Goal: Transaction & Acquisition: Book appointment/travel/reservation

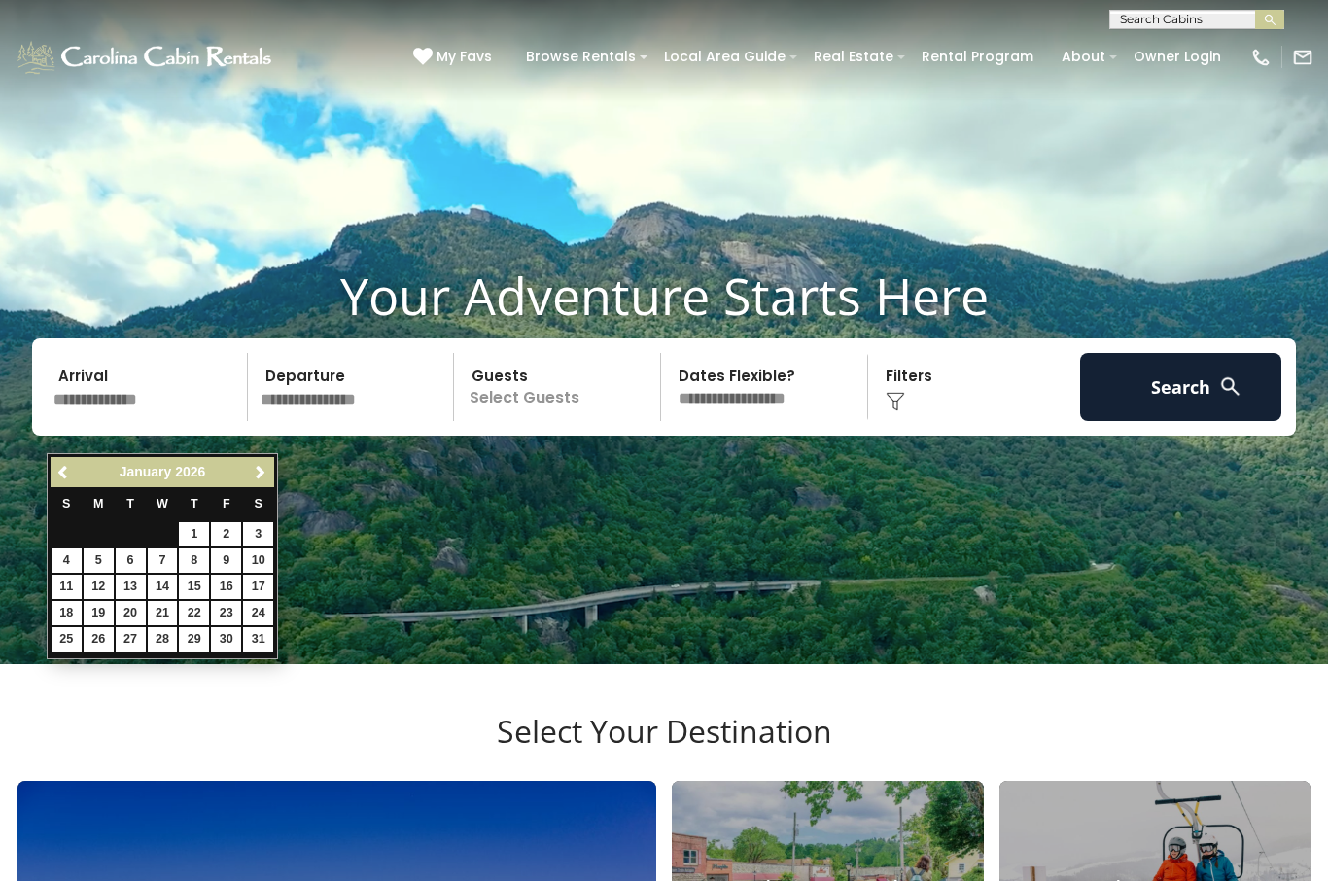
click at [263, 480] on link "Next" at bounding box center [260, 472] width 24 height 24
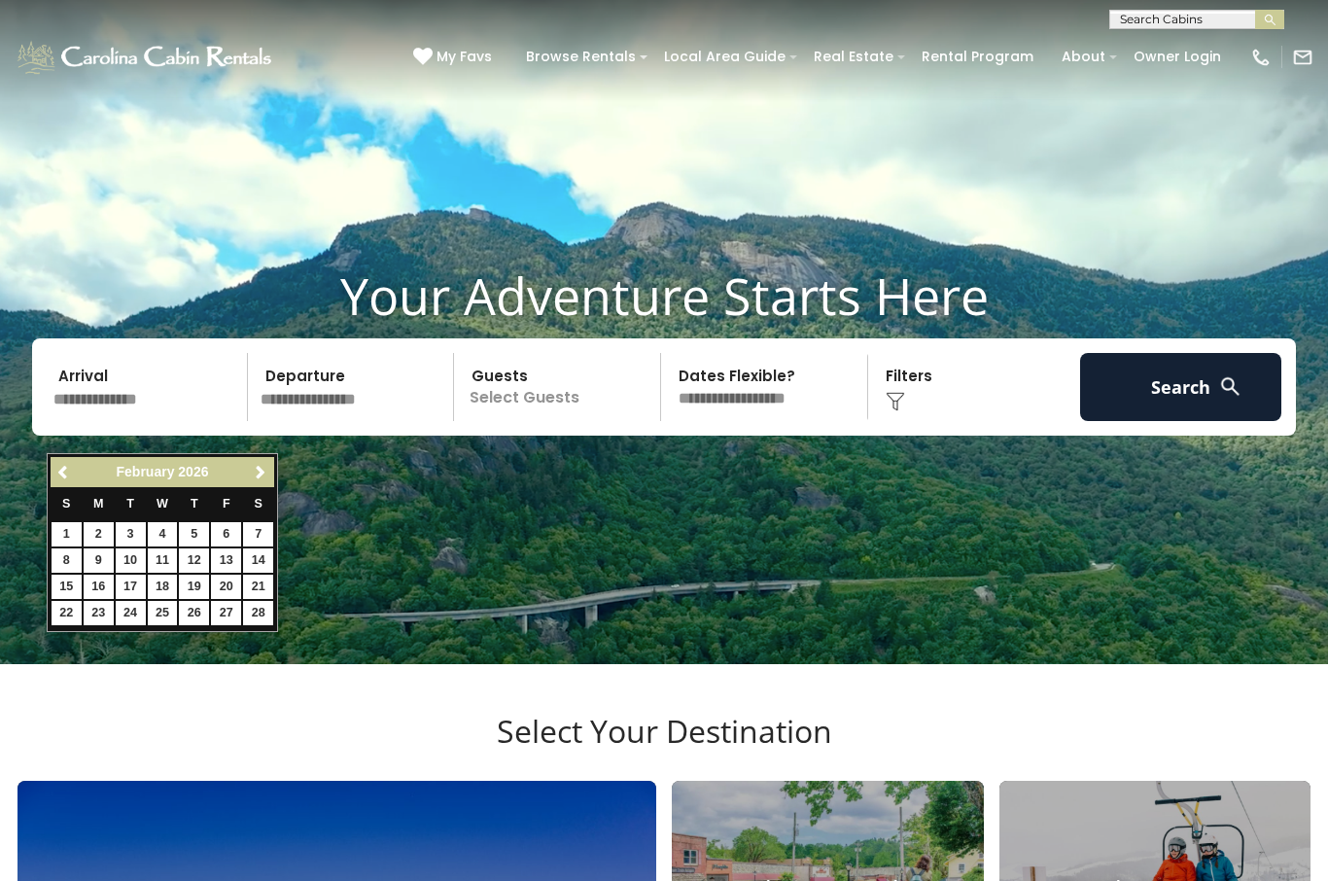
click at [260, 483] on link "Next" at bounding box center [260, 472] width 24 height 24
click at [262, 477] on span "Next" at bounding box center [261, 473] width 16 height 16
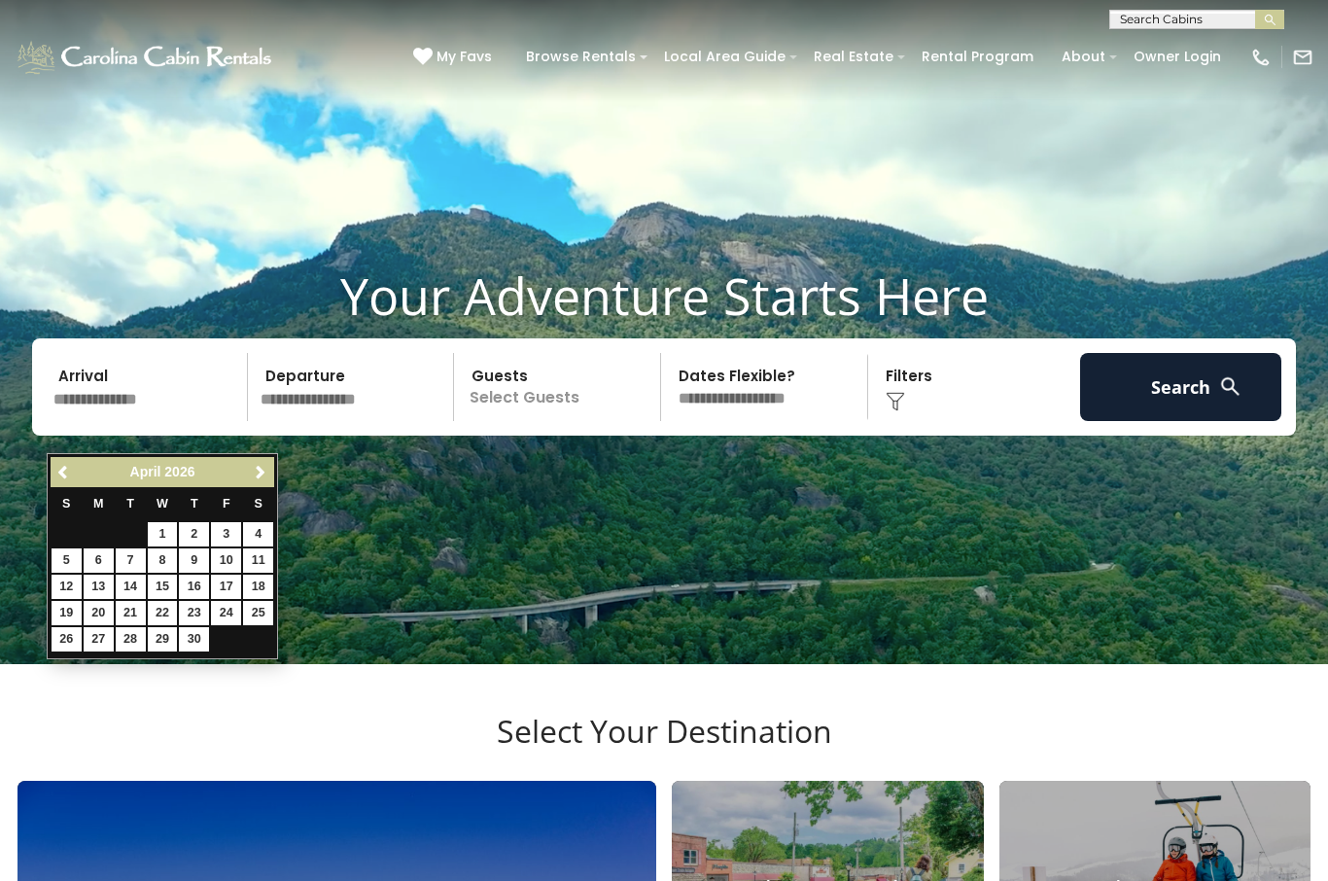
click at [267, 495] on th "S" at bounding box center [258, 504] width 32 height 35
click at [262, 477] on span "Next" at bounding box center [261, 473] width 16 height 16
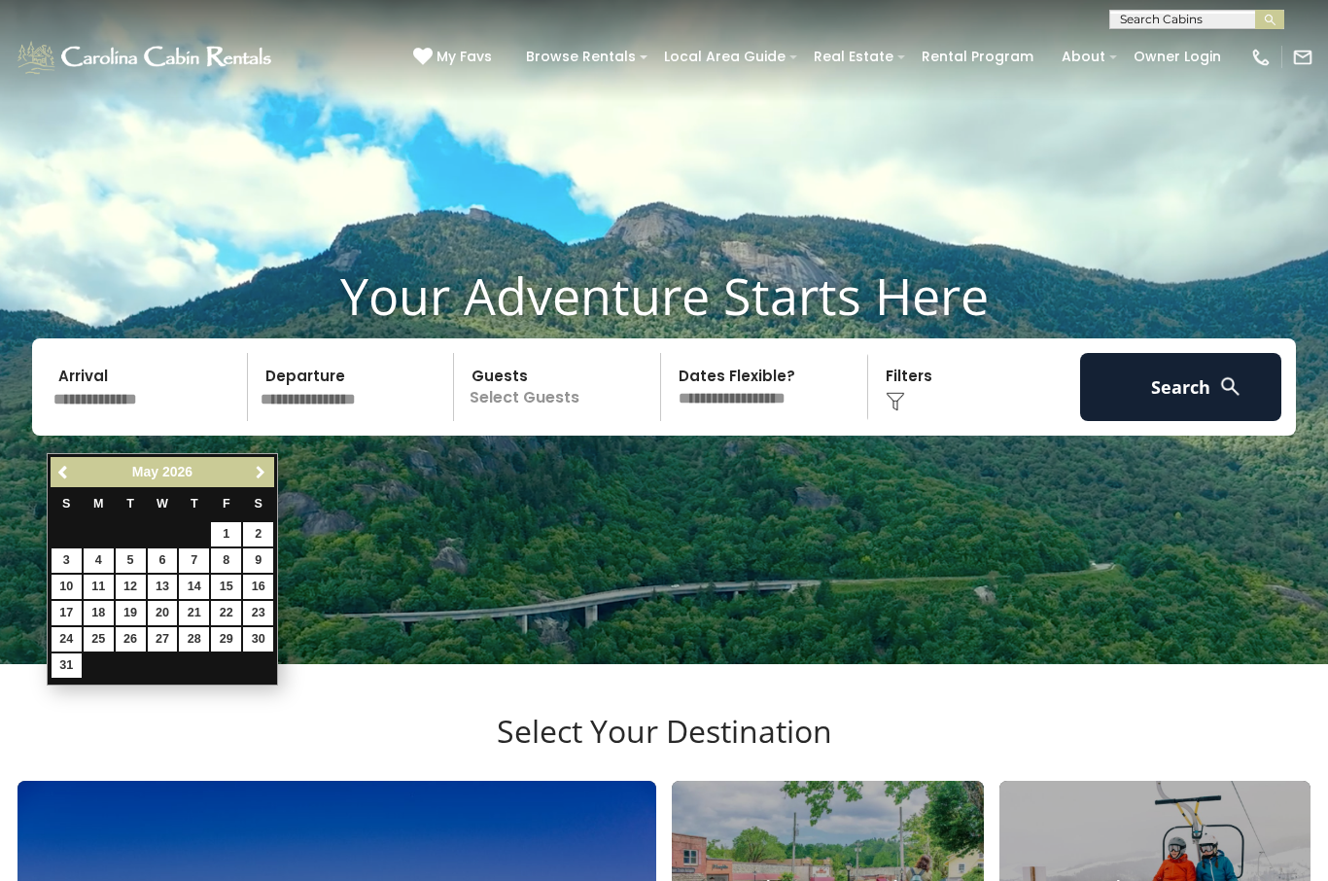
click at [264, 471] on span "Next" at bounding box center [261, 473] width 16 height 16
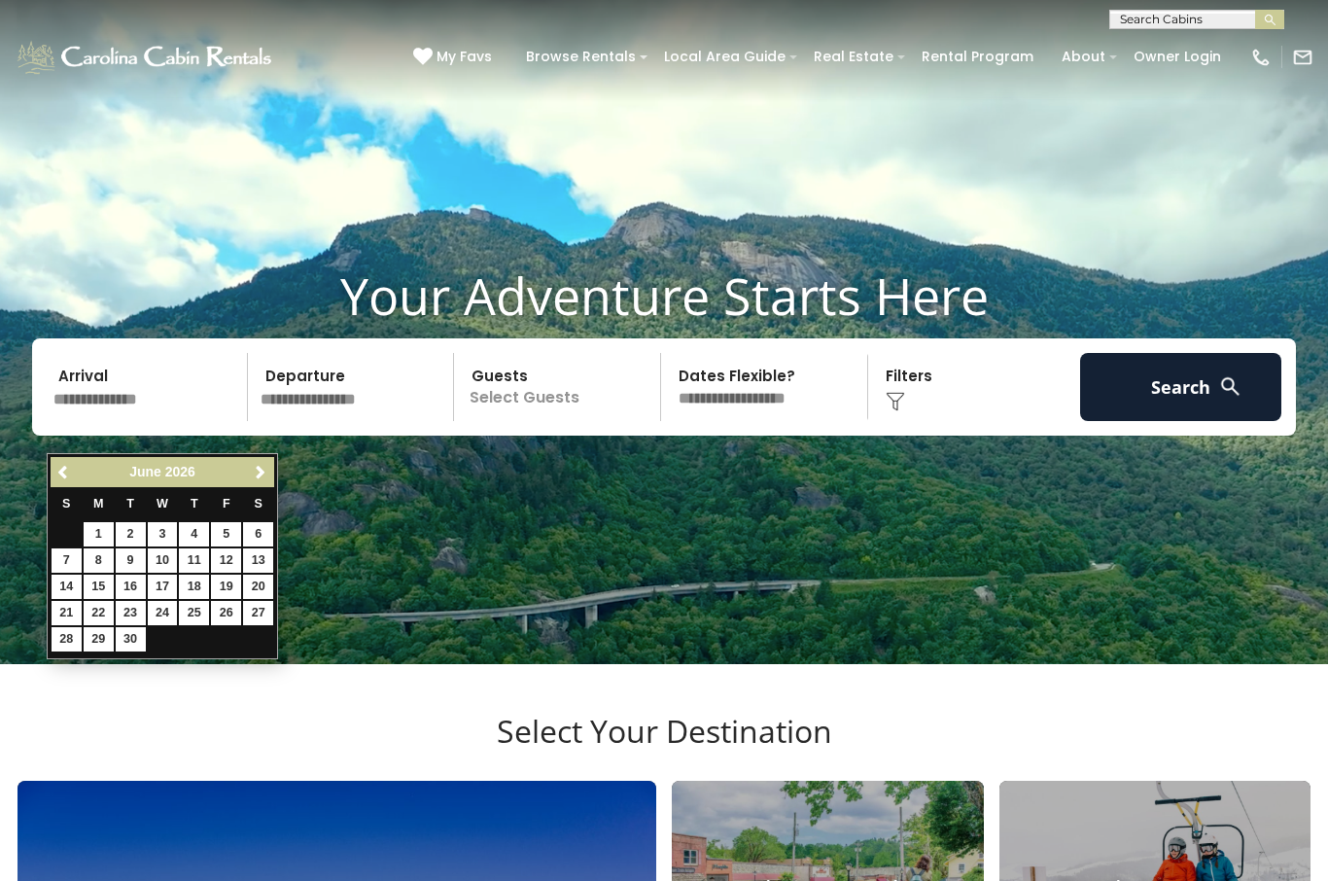
click at [260, 483] on link "Next" at bounding box center [260, 472] width 24 height 24
click at [164, 532] on link "1" at bounding box center [163, 534] width 30 height 24
type input "******"
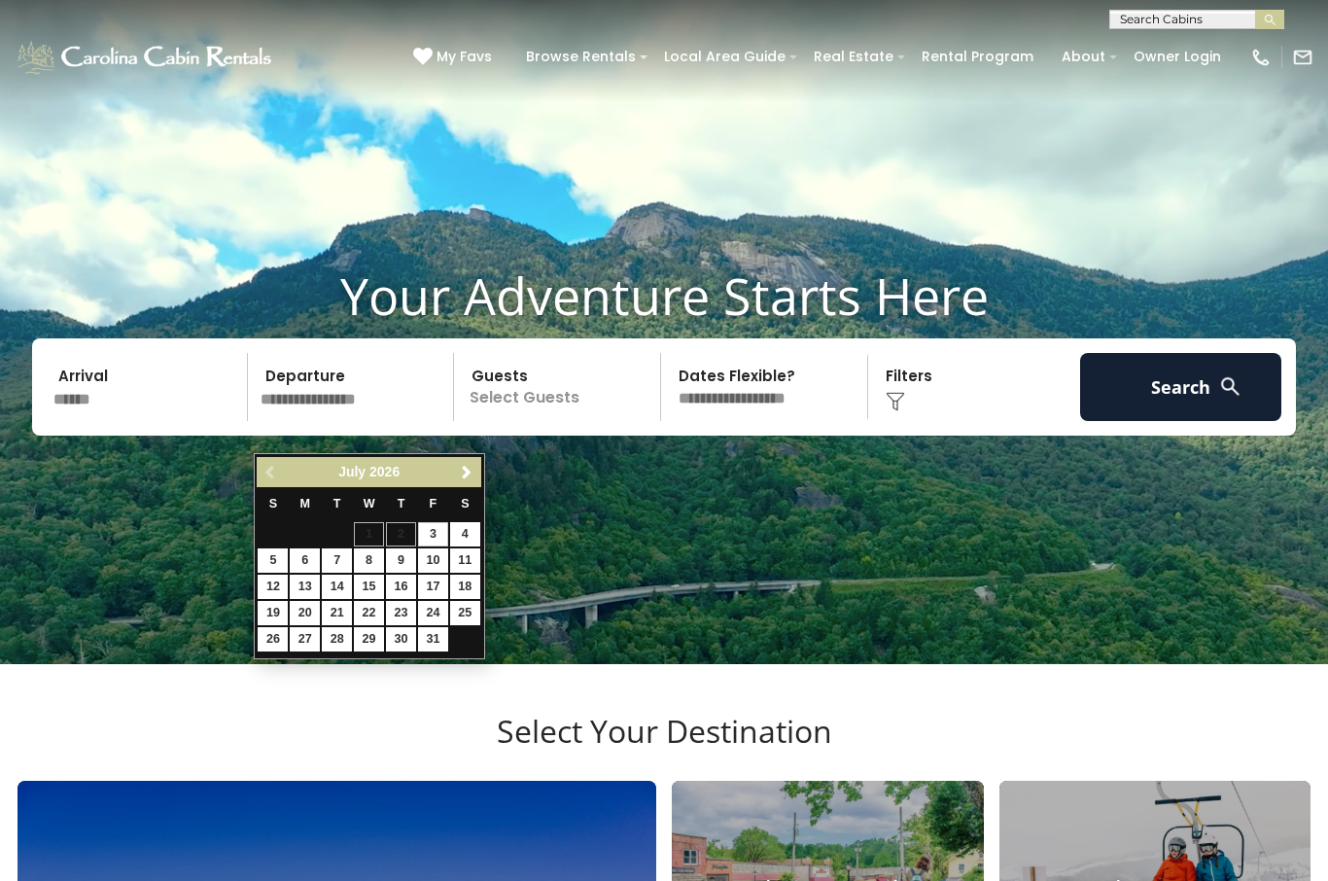
click at [437, 652] on link "31" at bounding box center [433, 639] width 30 height 24
type input "*******"
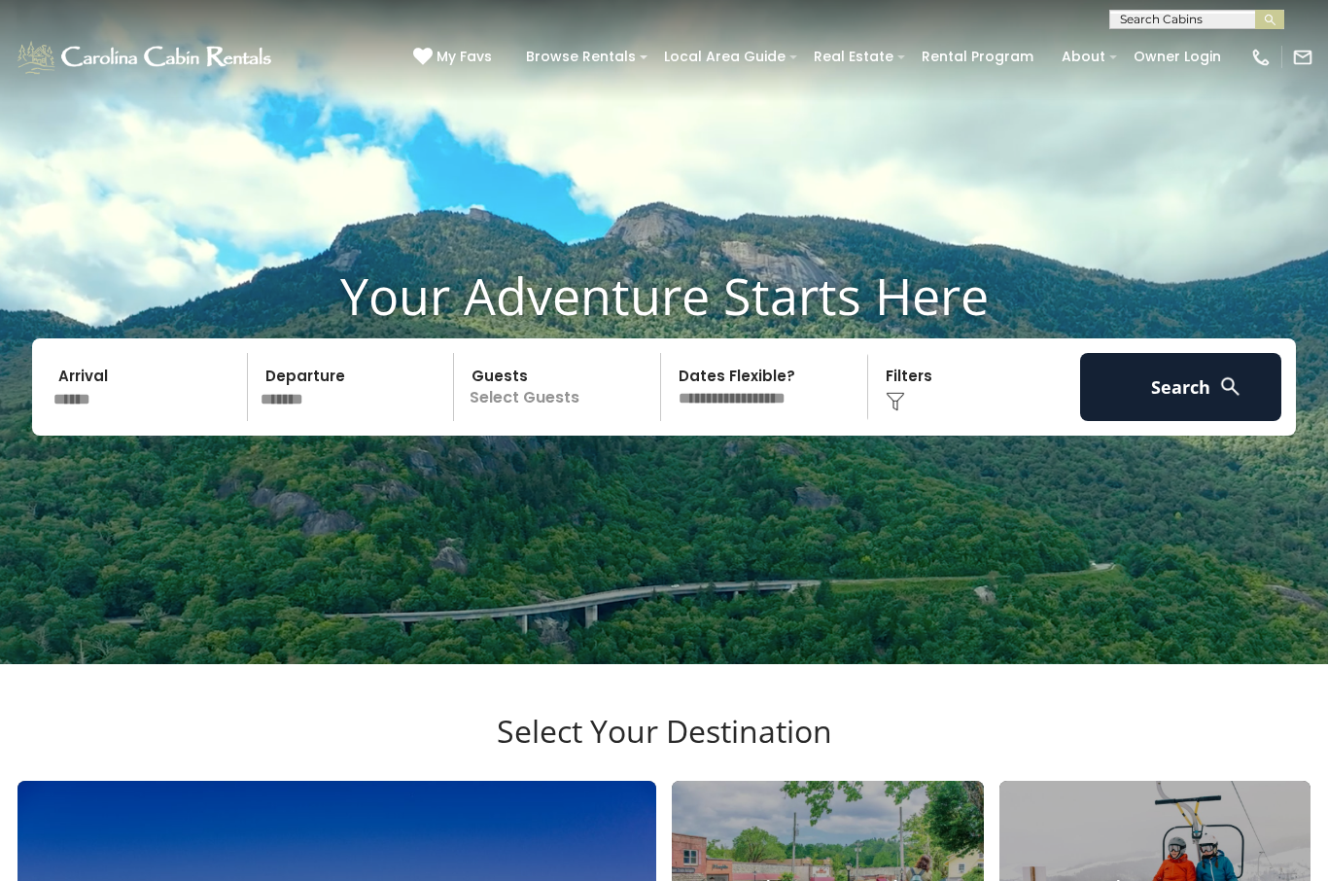
click at [574, 421] on p "Select Guests" at bounding box center [560, 387] width 200 height 68
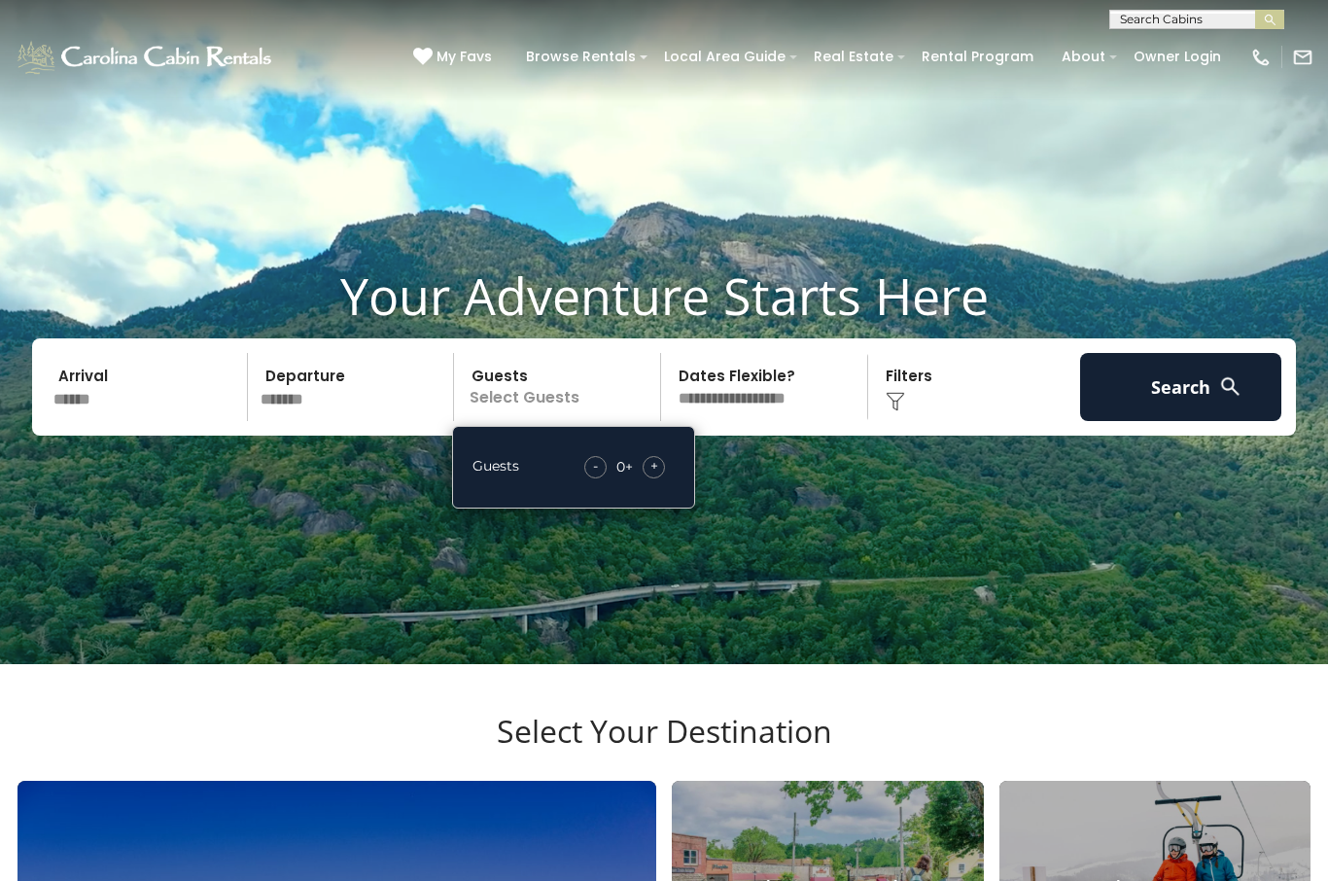
click at [662, 478] on div "+" at bounding box center [654, 467] width 22 height 22
click at [663, 478] on div "+" at bounding box center [654, 467] width 22 height 22
click at [659, 478] on div "+" at bounding box center [654, 467] width 22 height 22
click at [658, 478] on div "+" at bounding box center [654, 467] width 22 height 22
click at [1167, 421] on button "Search" at bounding box center [1180, 387] width 201 height 68
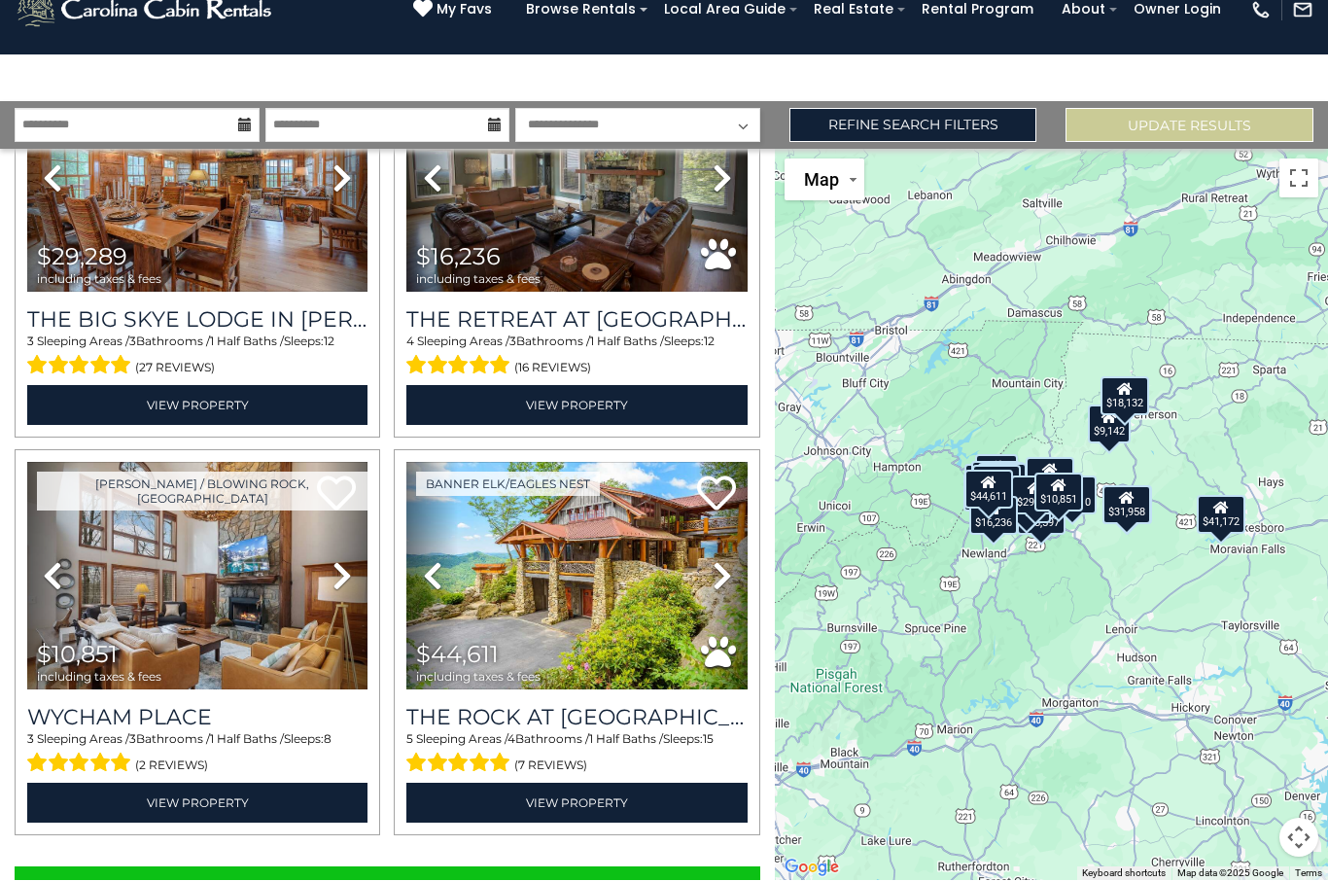
scroll to position [120, 0]
click at [646, 867] on button "Show More" at bounding box center [388, 886] width 746 height 39
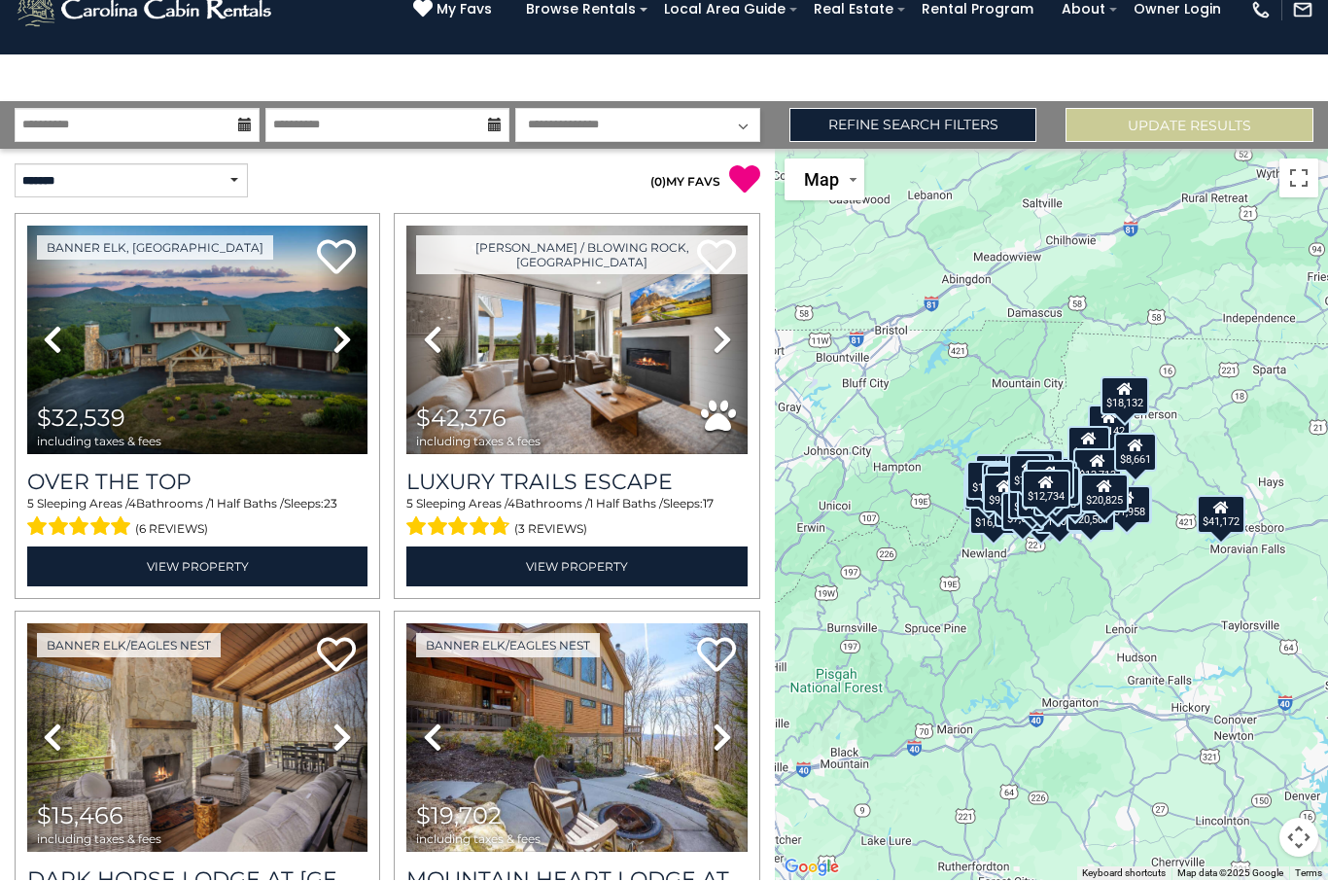
scroll to position [-92, 0]
click at [238, 194] on select "**********" at bounding box center [131, 181] width 233 height 34
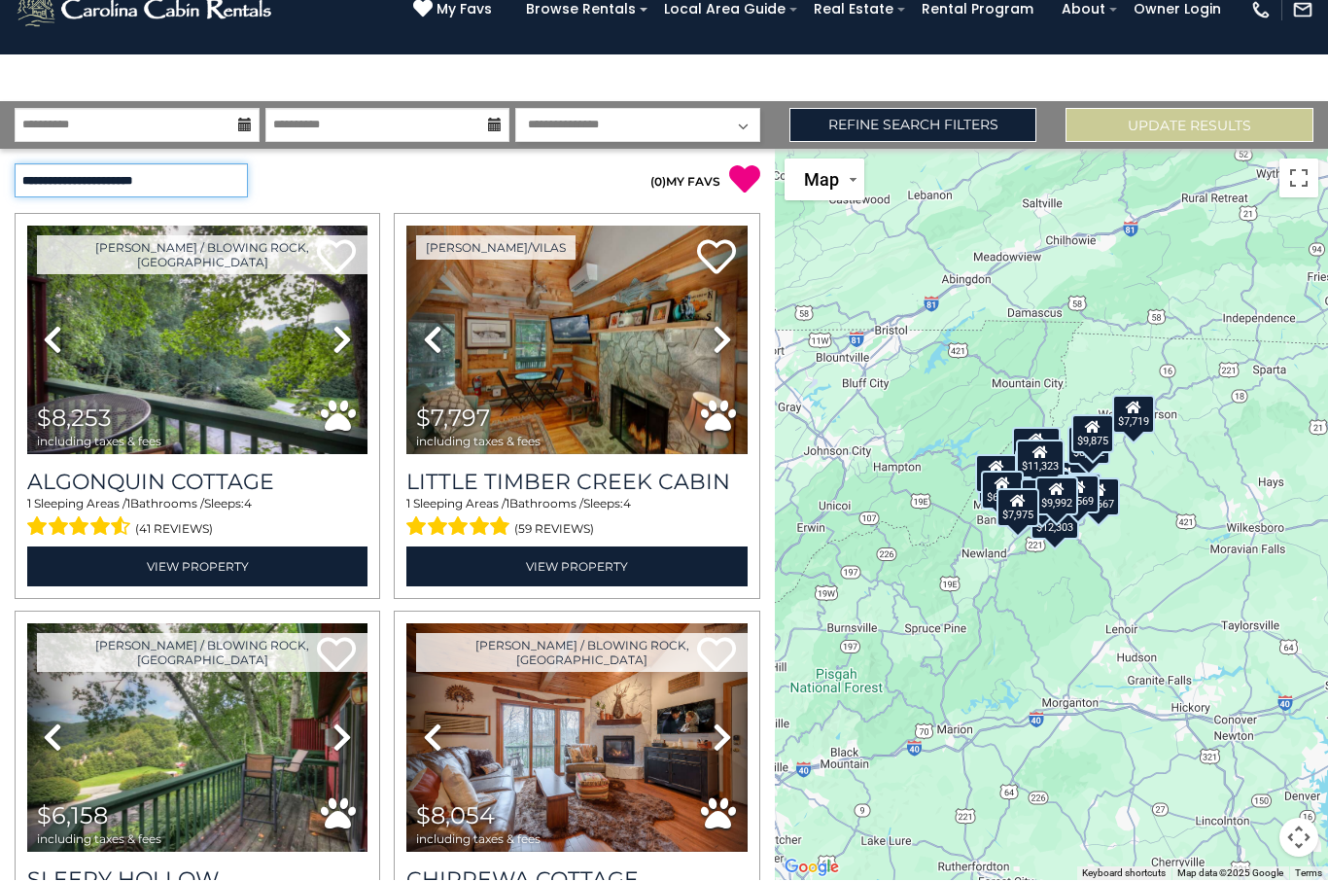
click at [230, 164] on select "**********" at bounding box center [131, 181] width 233 height 34
select select "*********"
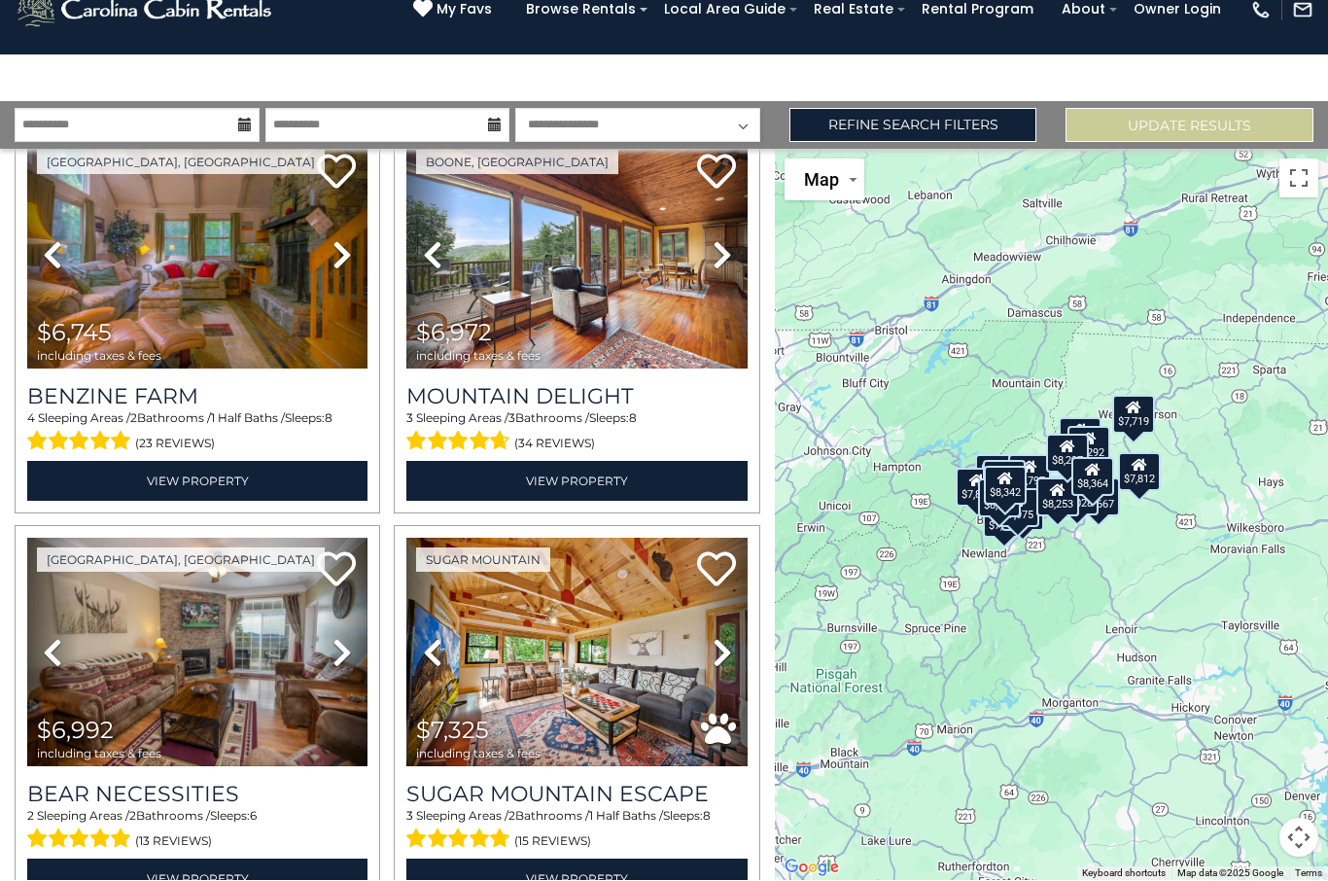
scroll to position [1677, 0]
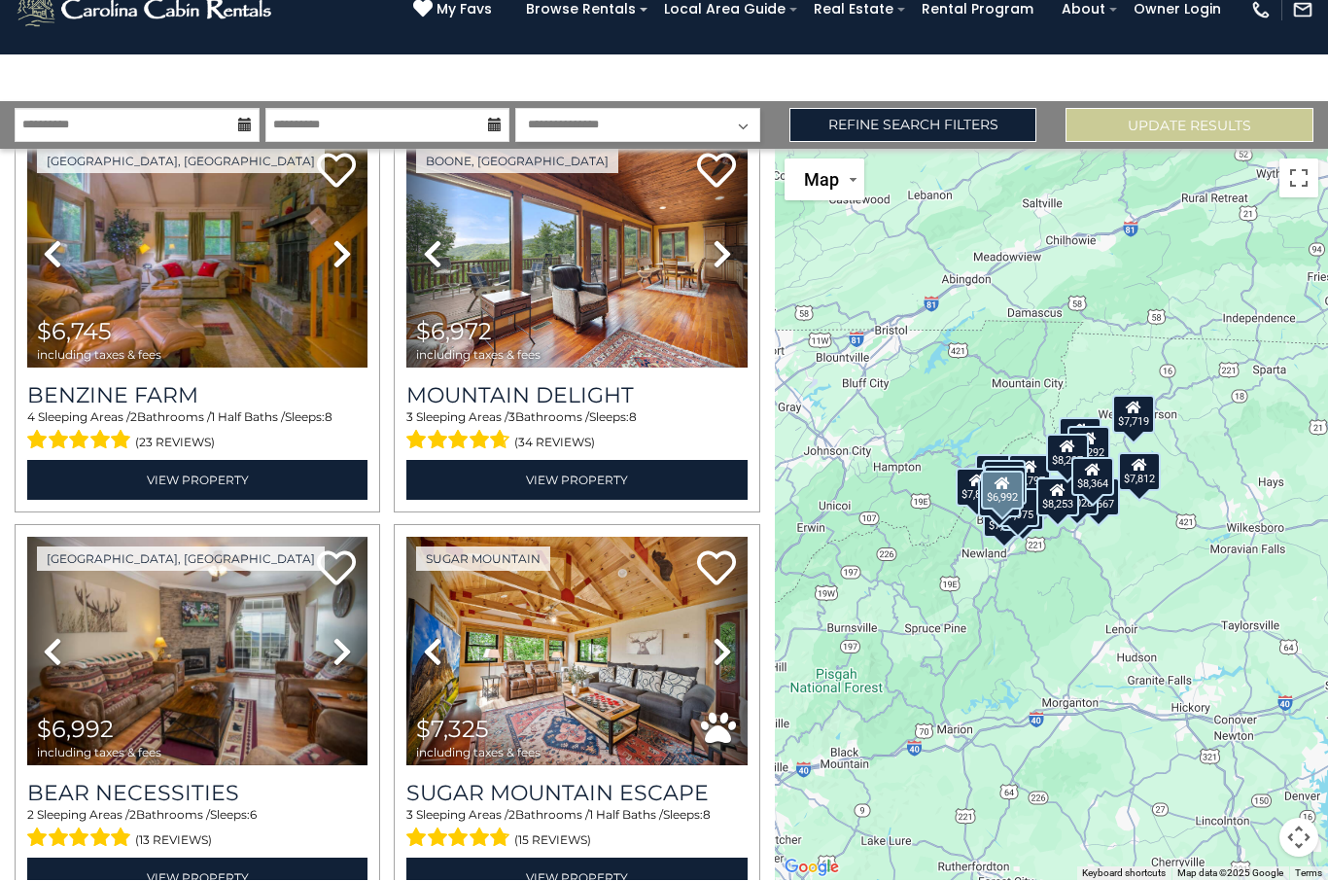
click at [242, 650] on img at bounding box center [197, 652] width 340 height 229
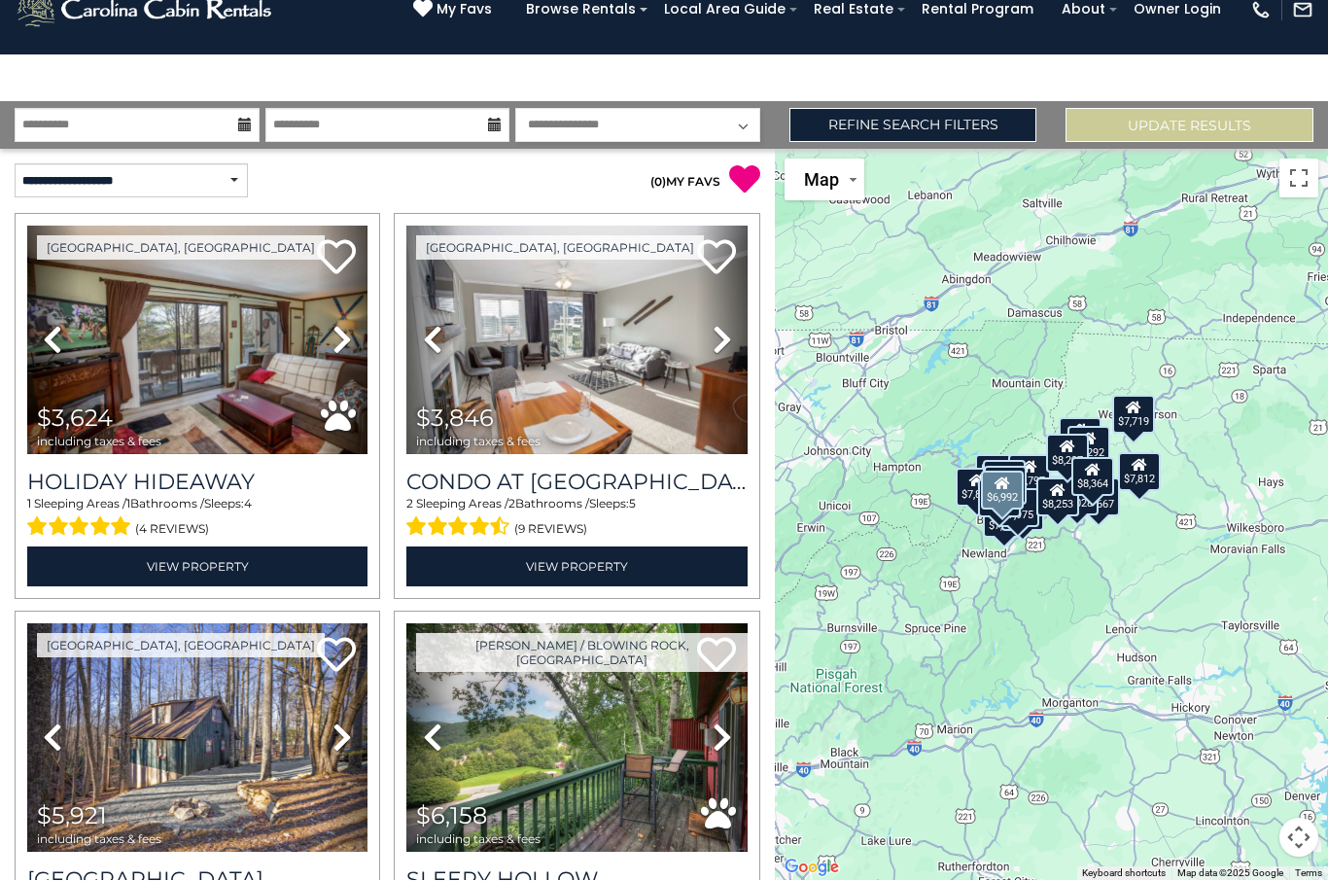
scroll to position [0, 0]
click at [605, 366] on img at bounding box center [576, 341] width 340 height 229
click at [220, 657] on img at bounding box center [197, 738] width 340 height 229
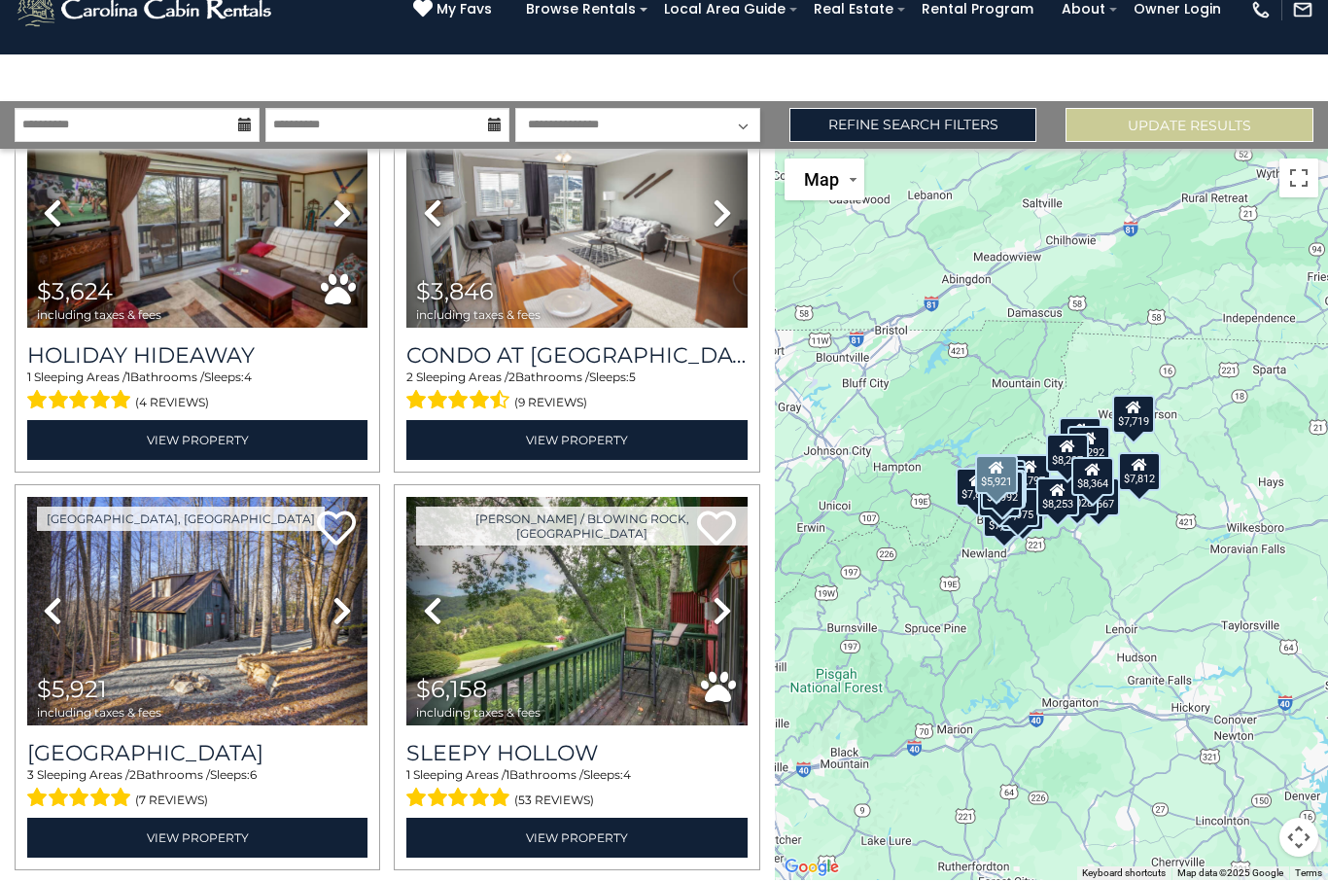
scroll to position [138, 0]
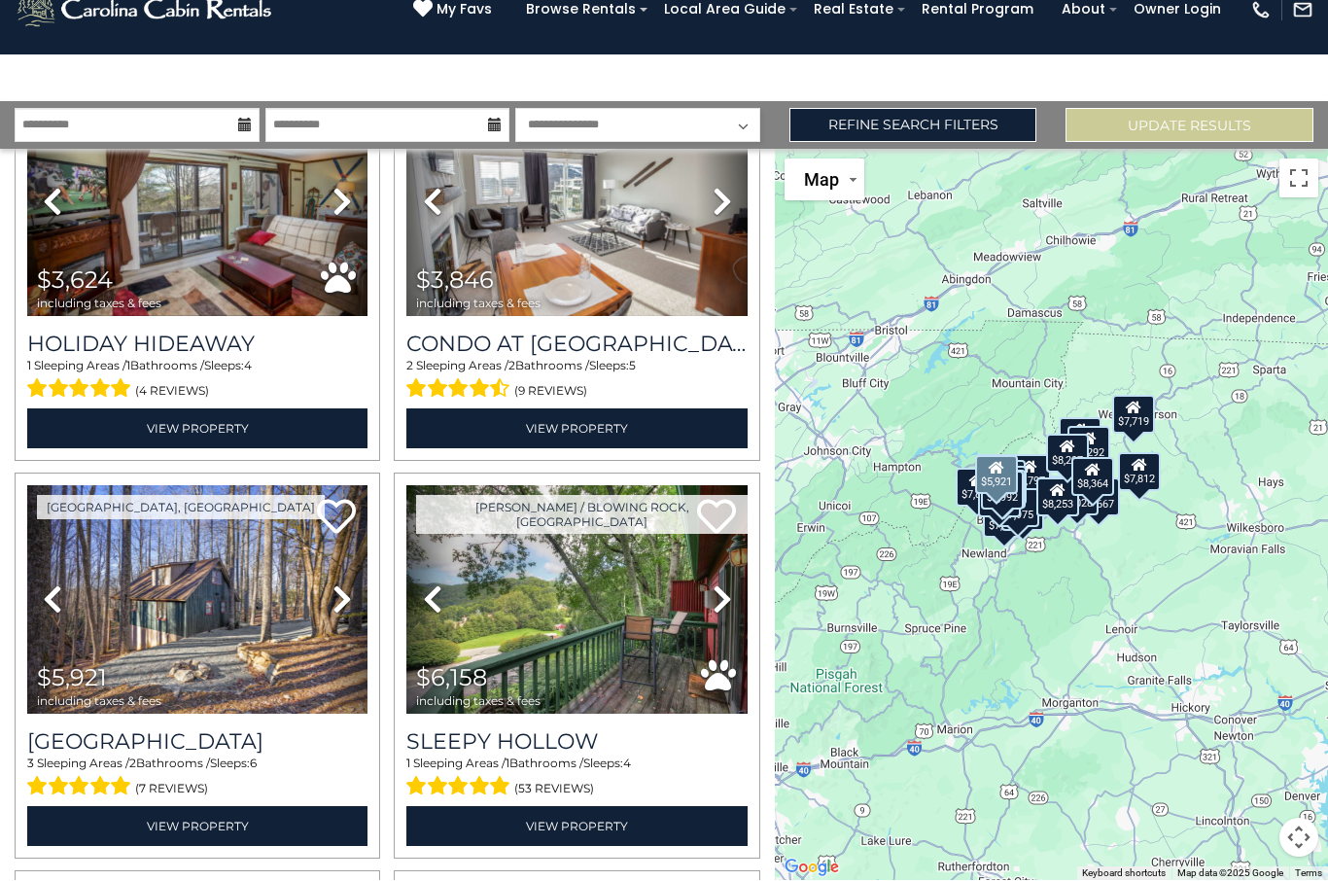
click at [611, 634] on img at bounding box center [576, 600] width 340 height 229
click at [610, 729] on h3 "Sleepy Hollow" at bounding box center [576, 742] width 340 height 26
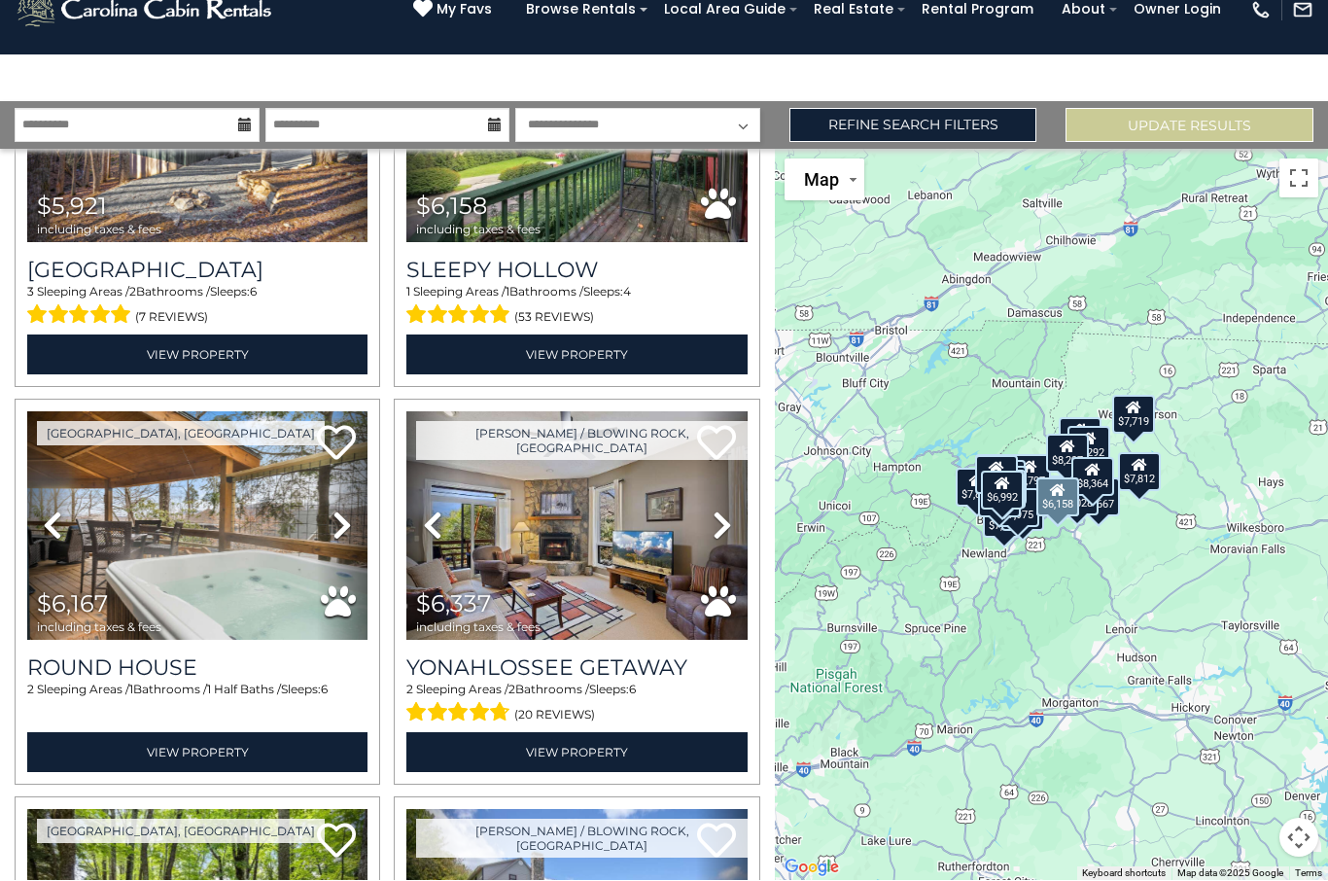
scroll to position [619, 0]
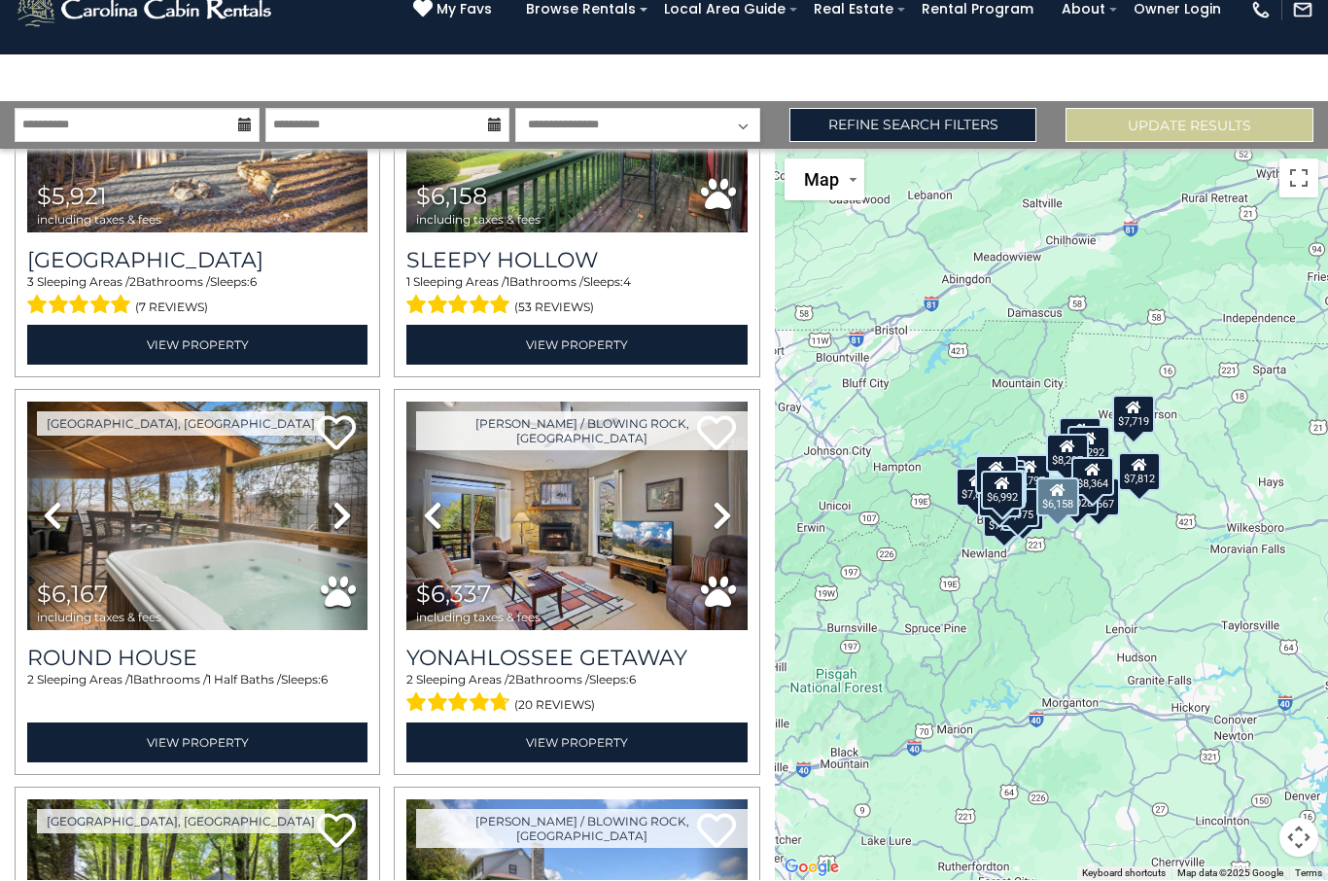
click at [265, 646] on h3 "Round House" at bounding box center [197, 659] width 340 height 26
click at [278, 724] on link "View Property" at bounding box center [197, 744] width 340 height 40
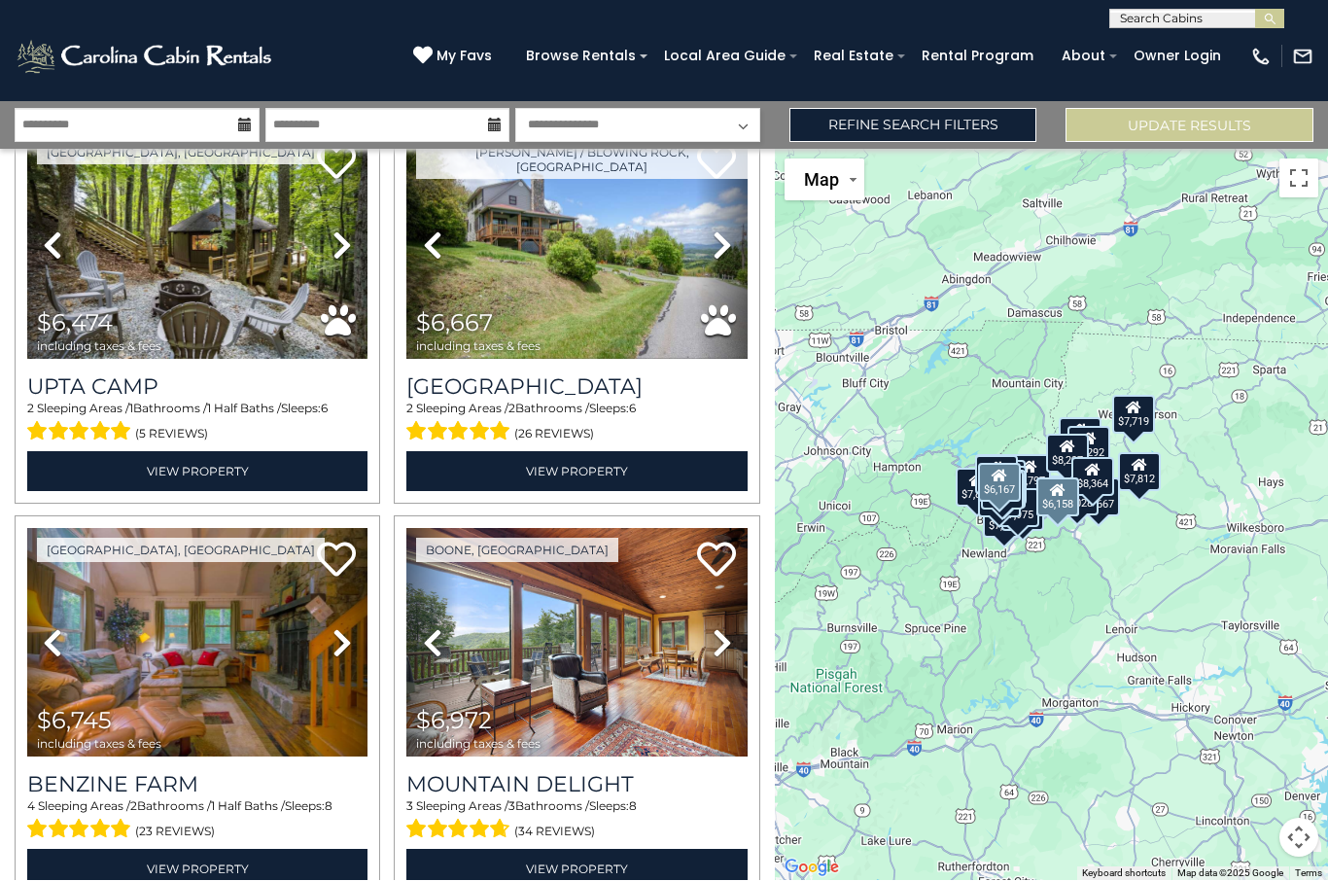
scroll to position [1293, 0]
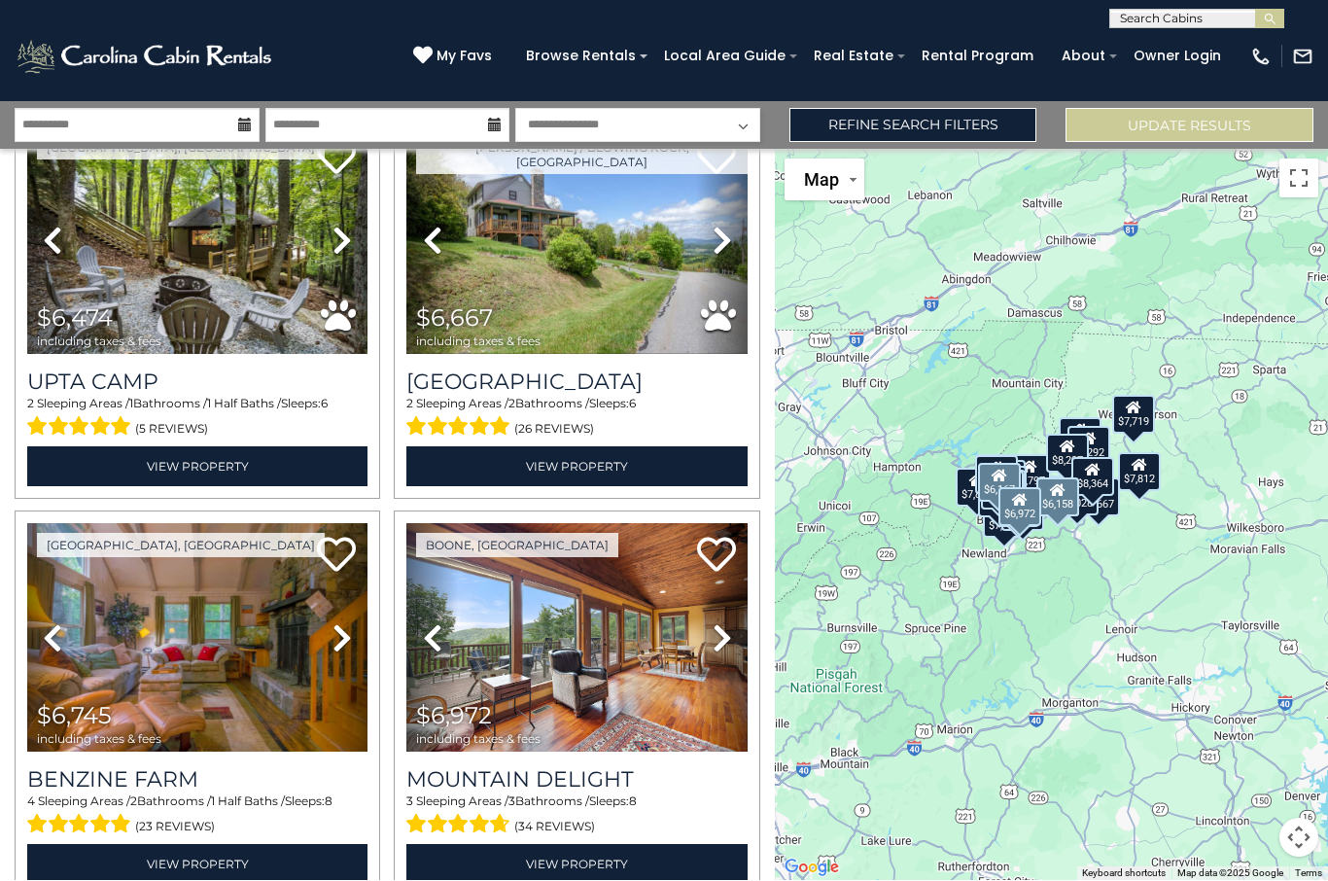
click at [583, 676] on img at bounding box center [576, 638] width 340 height 229
click at [218, 767] on h3 "Benzine Farm" at bounding box center [197, 780] width 340 height 26
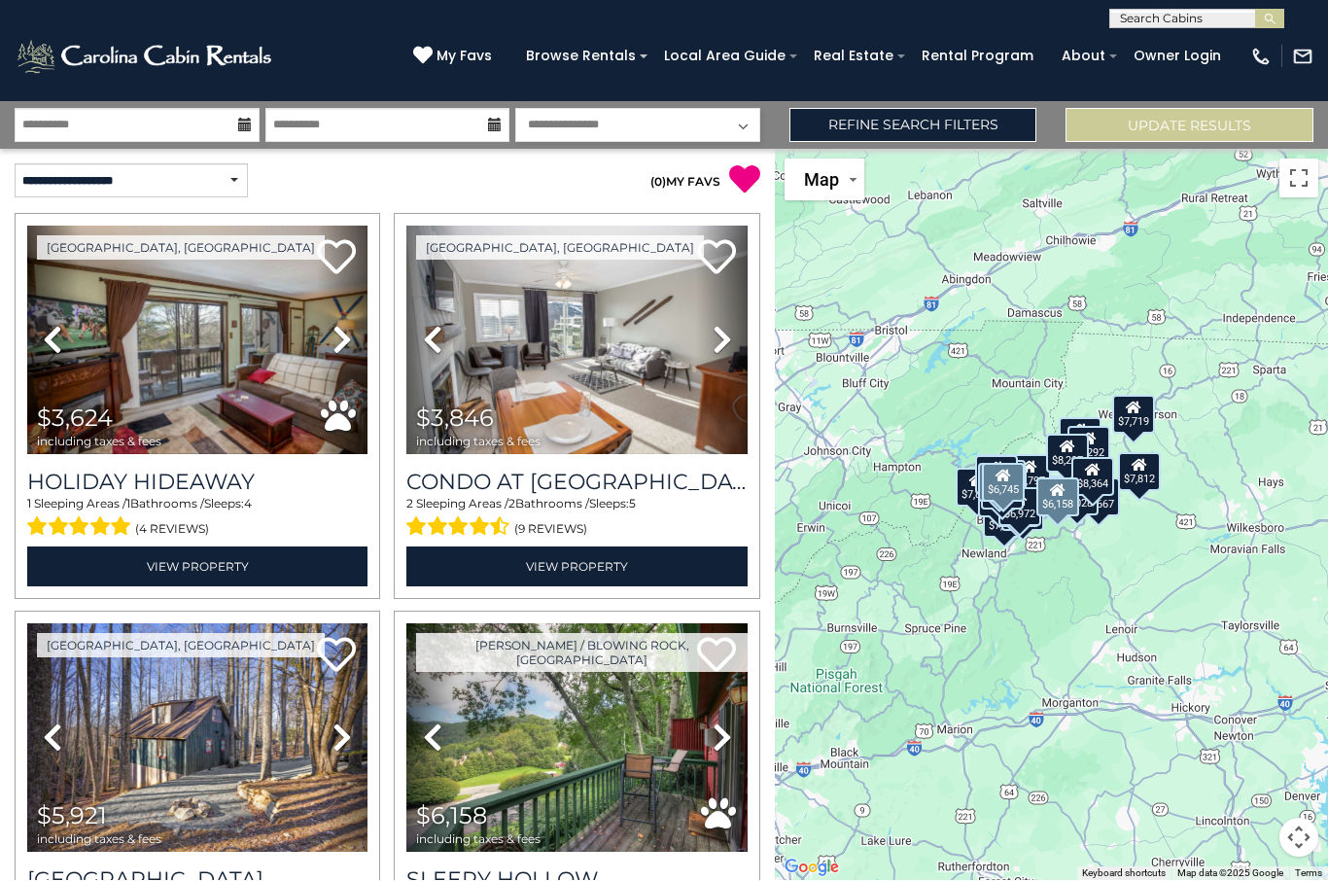
scroll to position [0, 0]
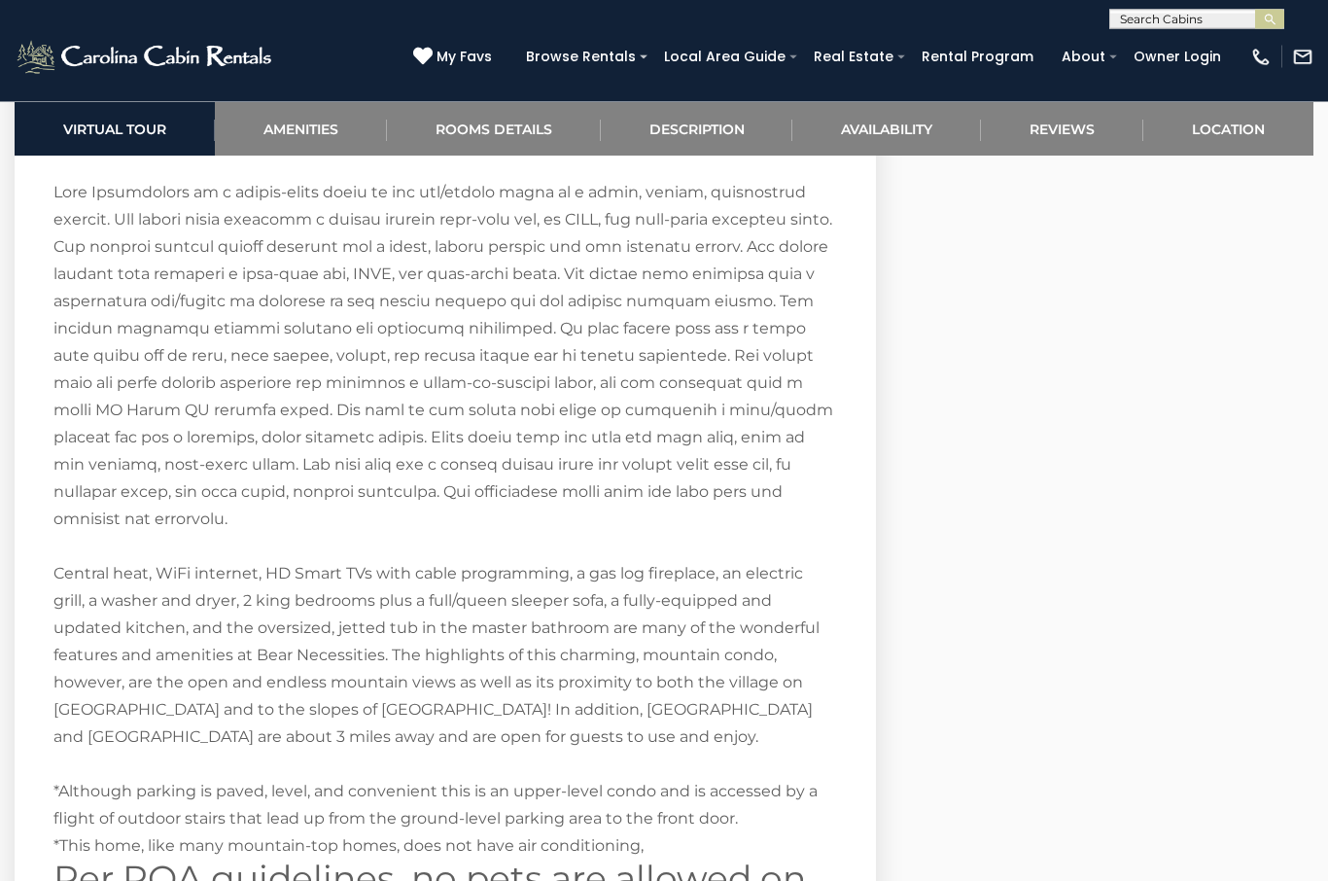
scroll to position [2984, 0]
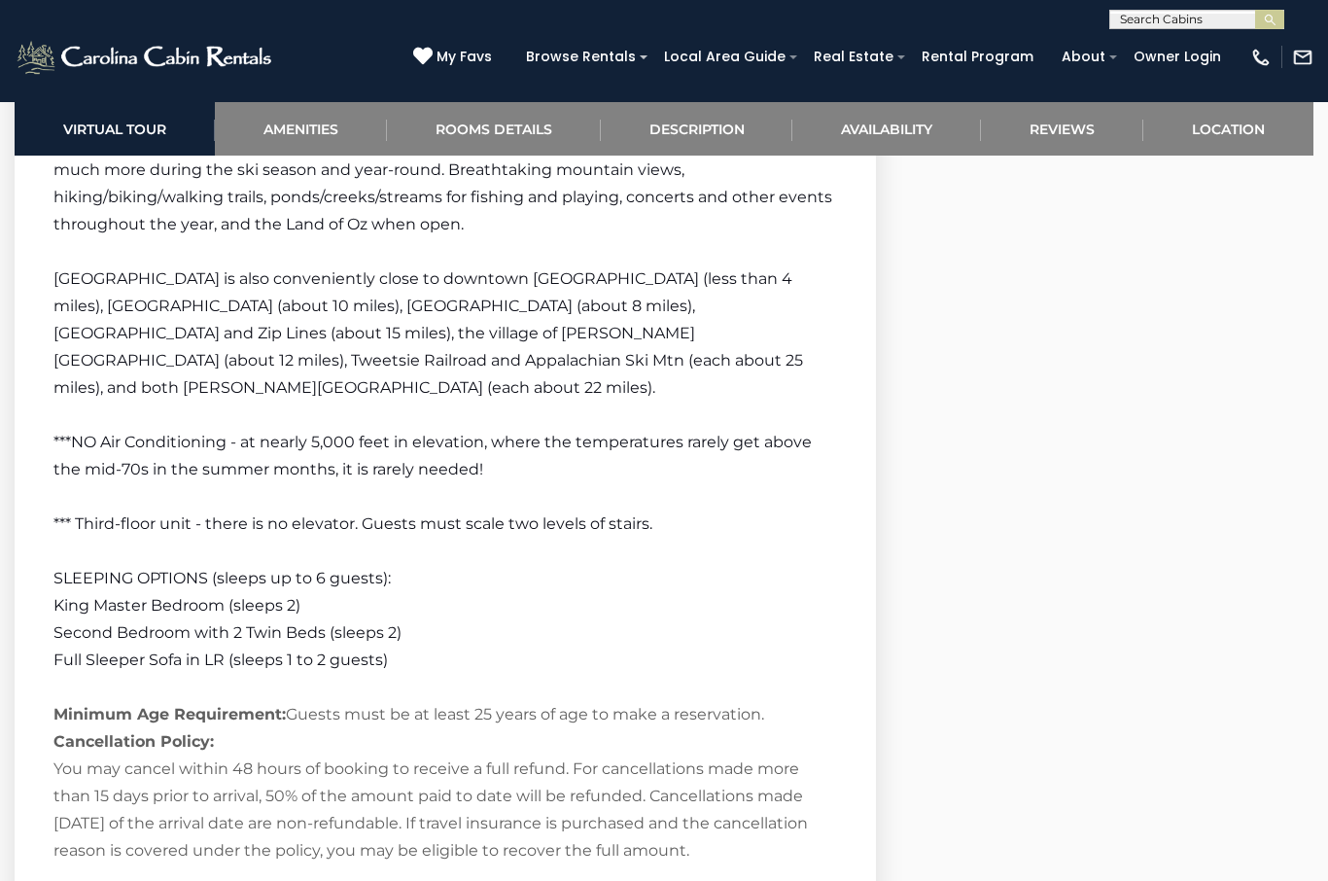
scroll to position [3357, 0]
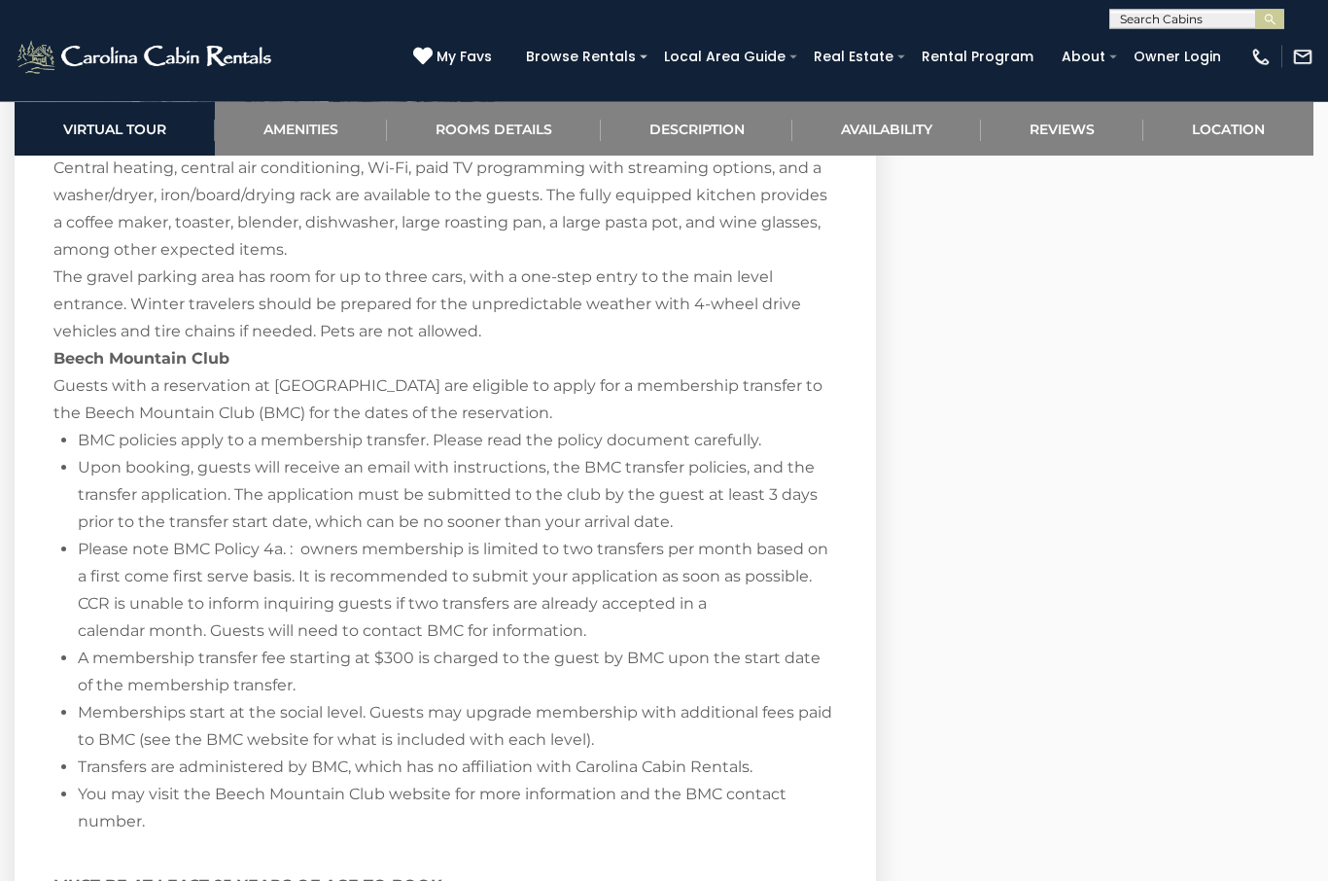
scroll to position [2987, 0]
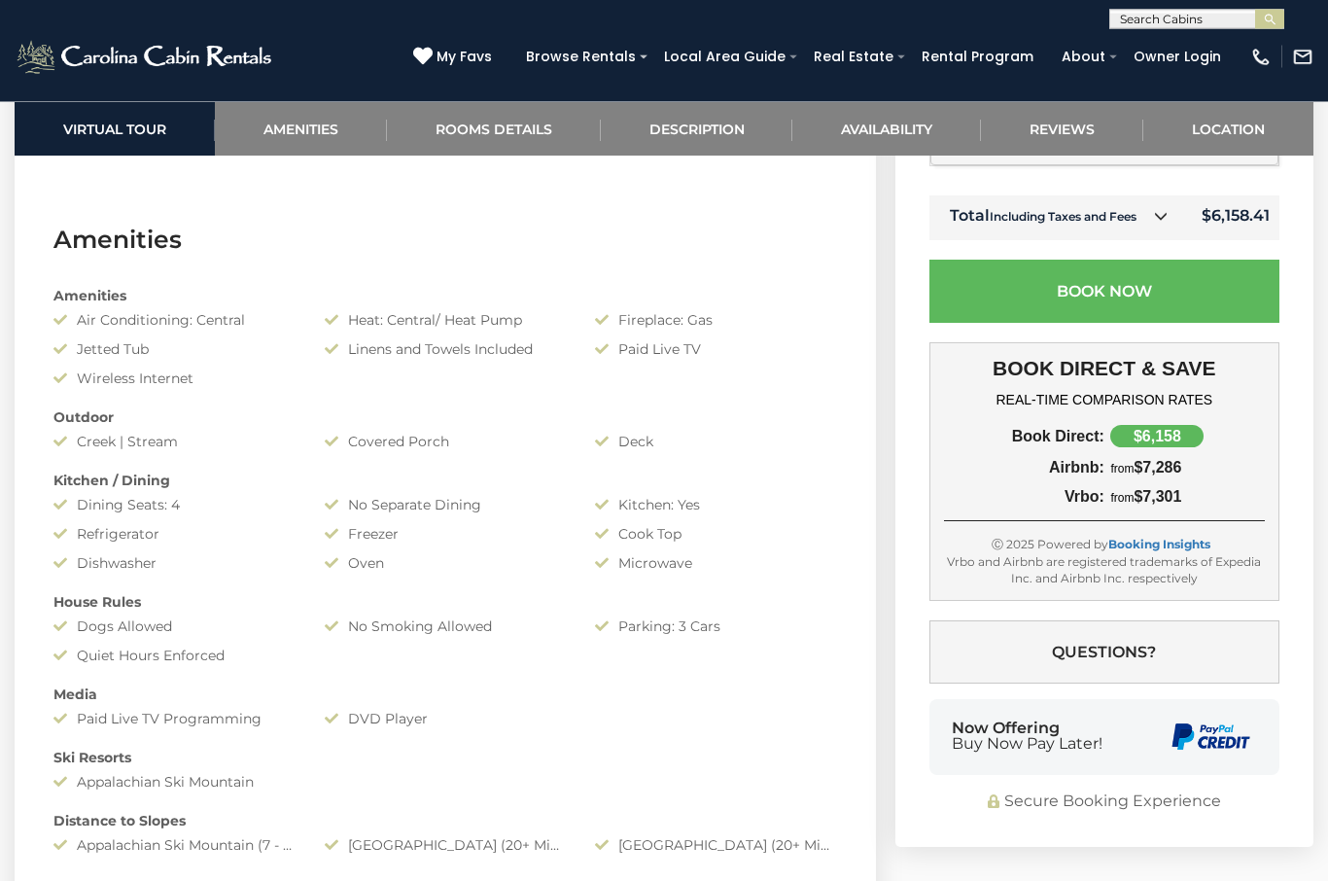
scroll to position [1325, 0]
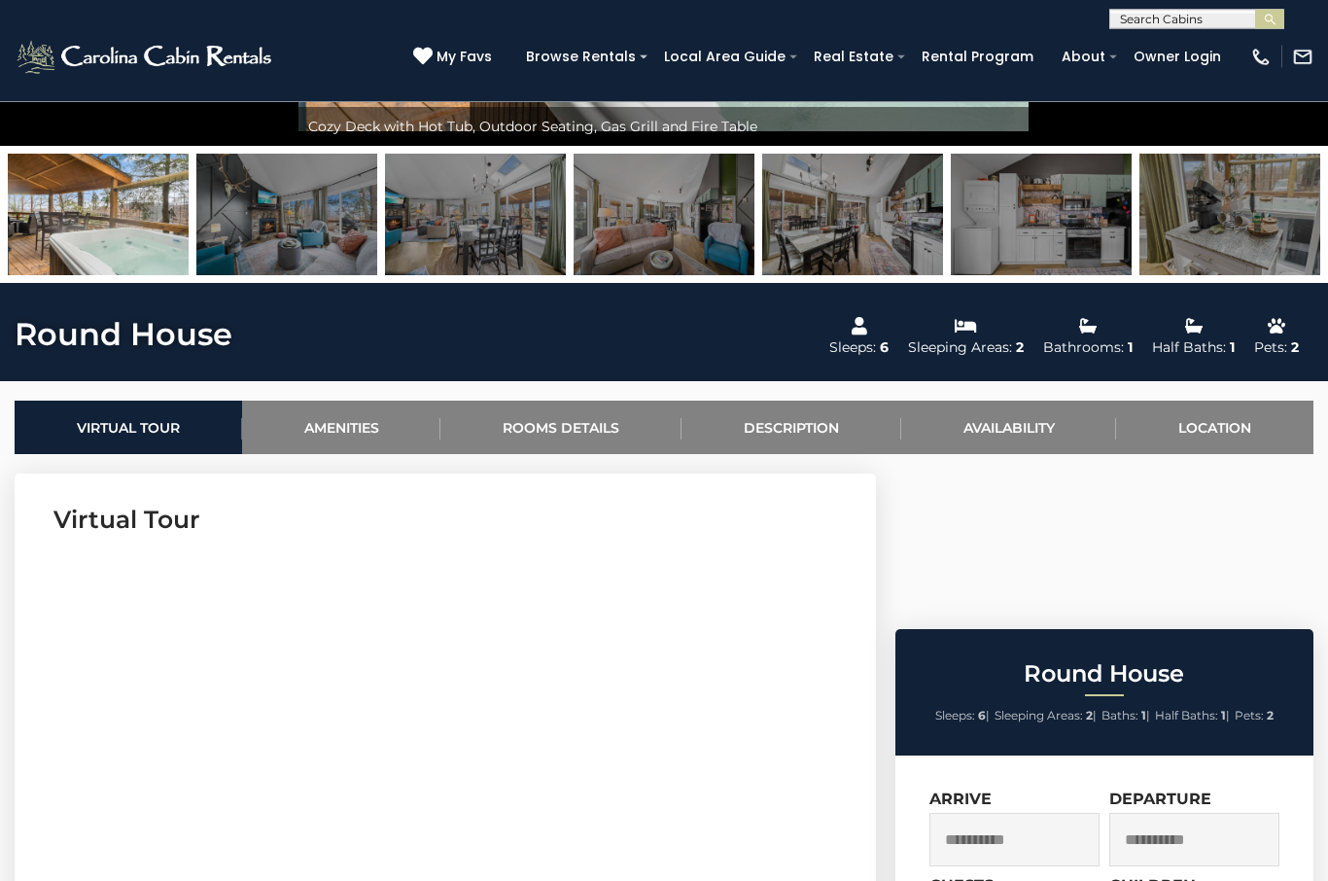
scroll to position [403, 0]
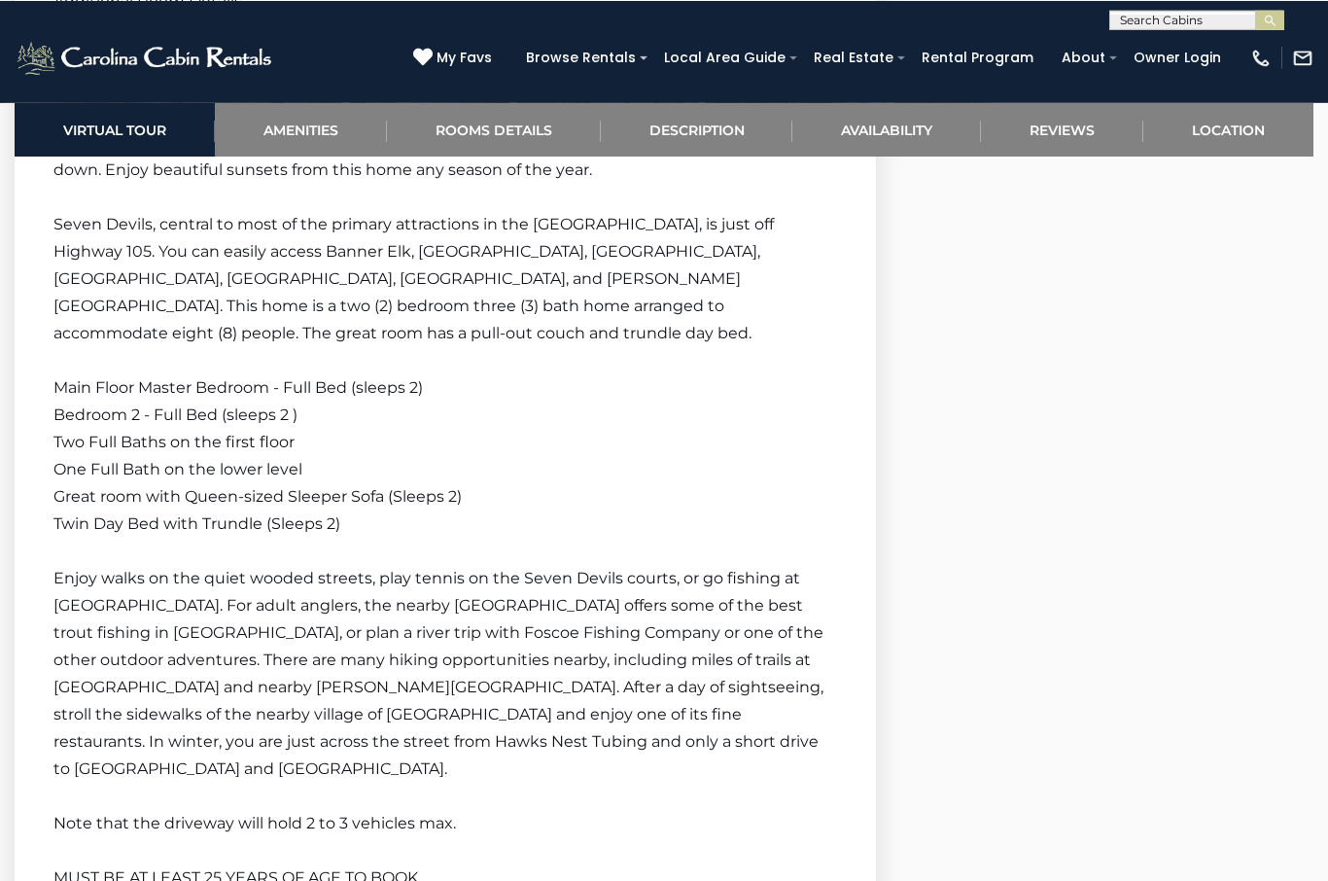
scroll to position [2514, 0]
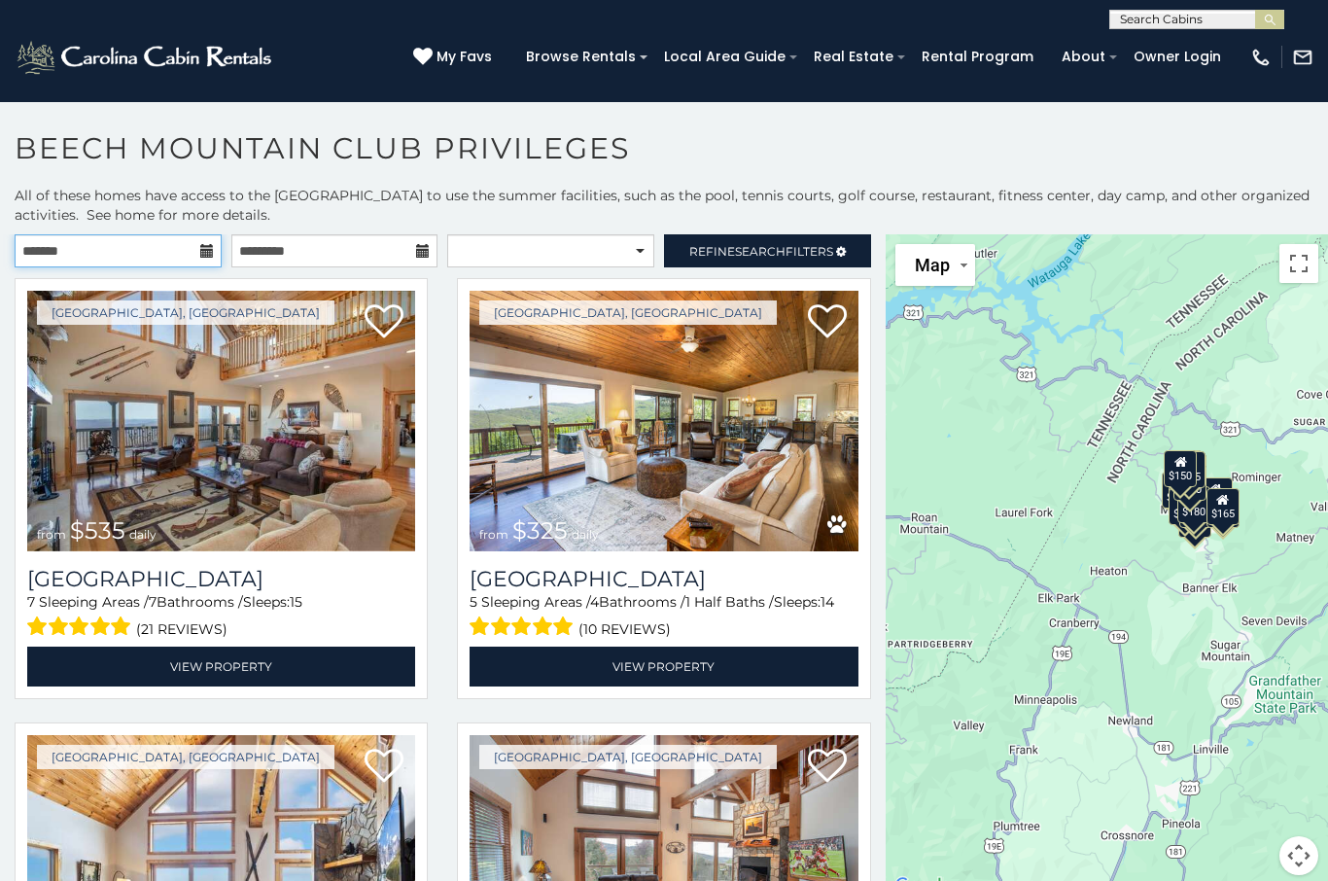
click at [198, 254] on input "text" at bounding box center [118, 250] width 207 height 33
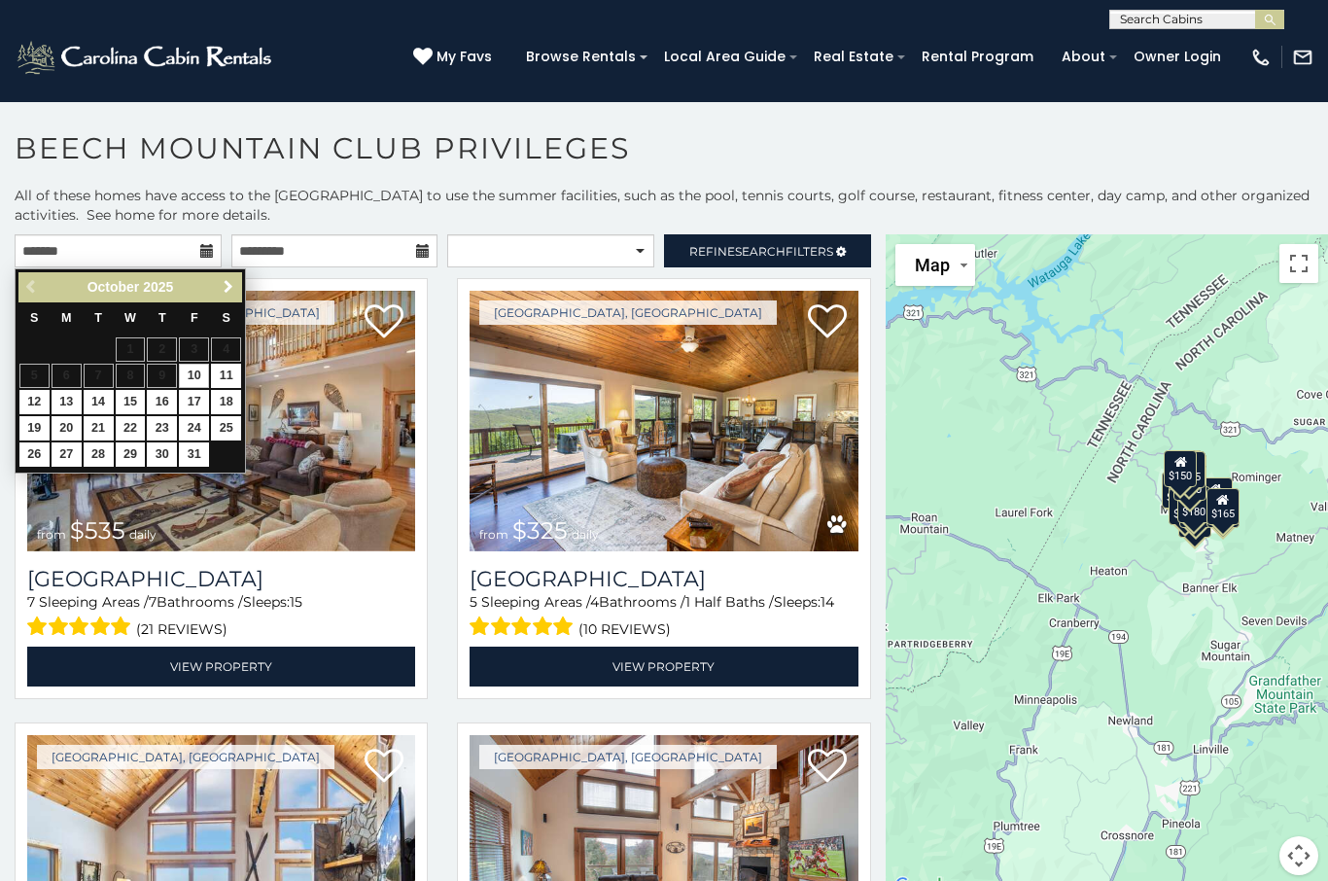
click at [237, 278] on link "Next" at bounding box center [228, 287] width 24 height 24
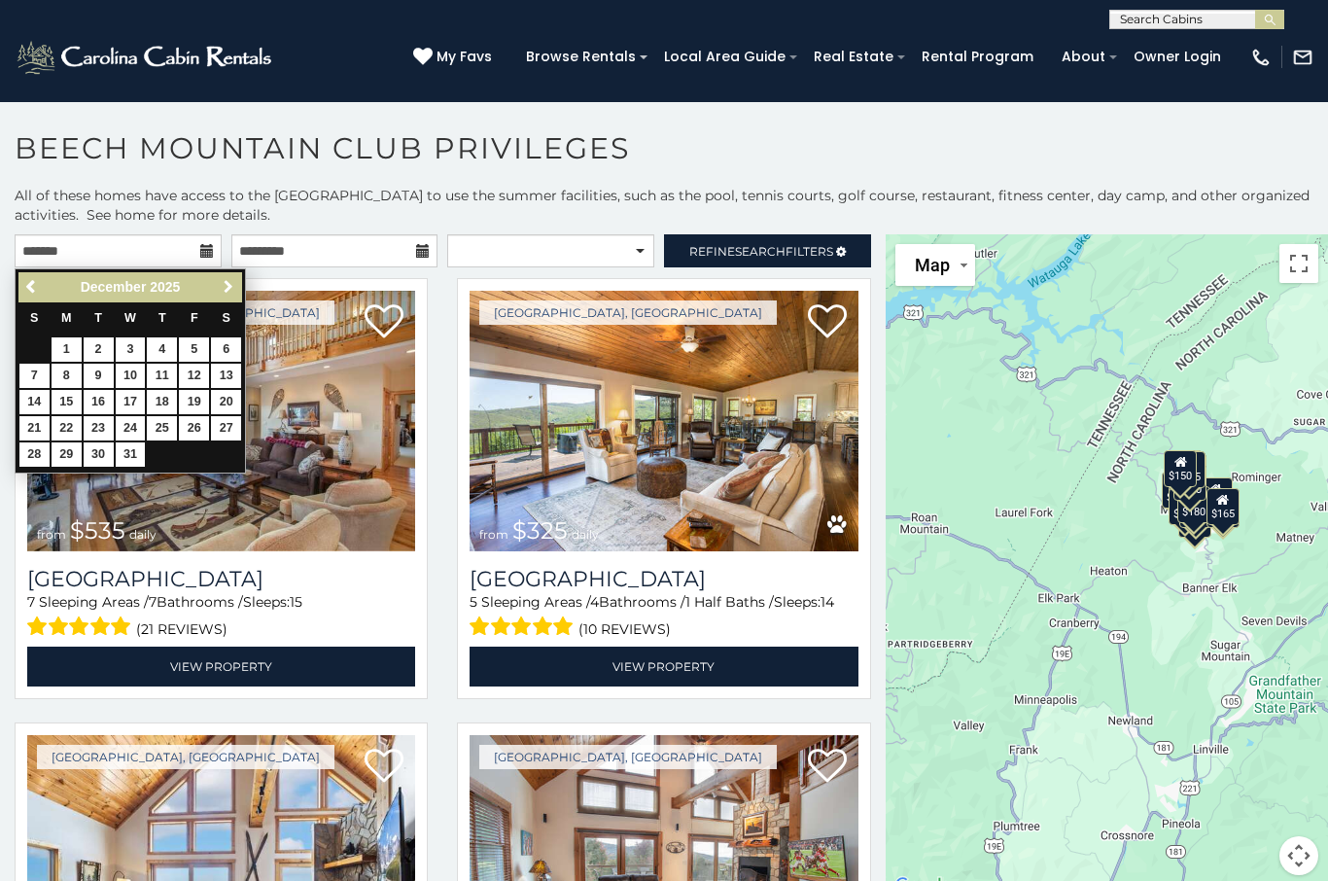
click at [235, 283] on span "Next" at bounding box center [229, 287] width 16 height 16
click at [244, 279] on div "Previous Next [DATE] S M T W T F S 1 2 3 4 5 6 7 8 9 10 11 12 13 14 15 16 17 18…" at bounding box center [130, 370] width 231 height 205
click at [238, 290] on link "Next" at bounding box center [228, 287] width 24 height 24
click at [247, 281] on div "[GEOGRAPHIC_DATA], [GEOGRAPHIC_DATA] from $535 daily [GEOGRAPHIC_DATA] 7 Sleepi…" at bounding box center [221, 488] width 413 height 421
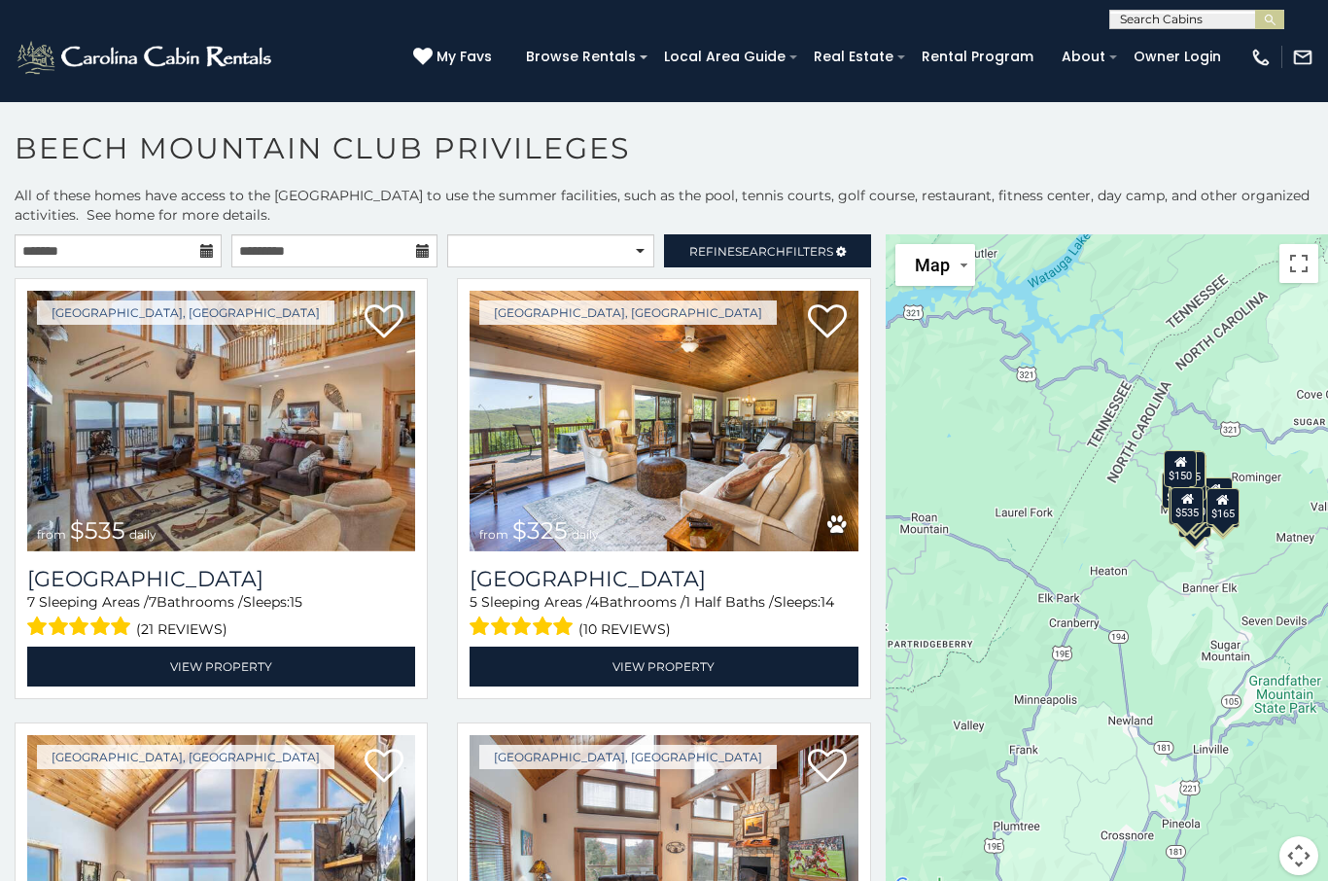
click at [234, 287] on div "[GEOGRAPHIC_DATA], [GEOGRAPHIC_DATA] from $535 daily [GEOGRAPHIC_DATA] 7 Sleepi…" at bounding box center [221, 488] width 413 height 421
click at [210, 242] on input "text" at bounding box center [118, 250] width 207 height 33
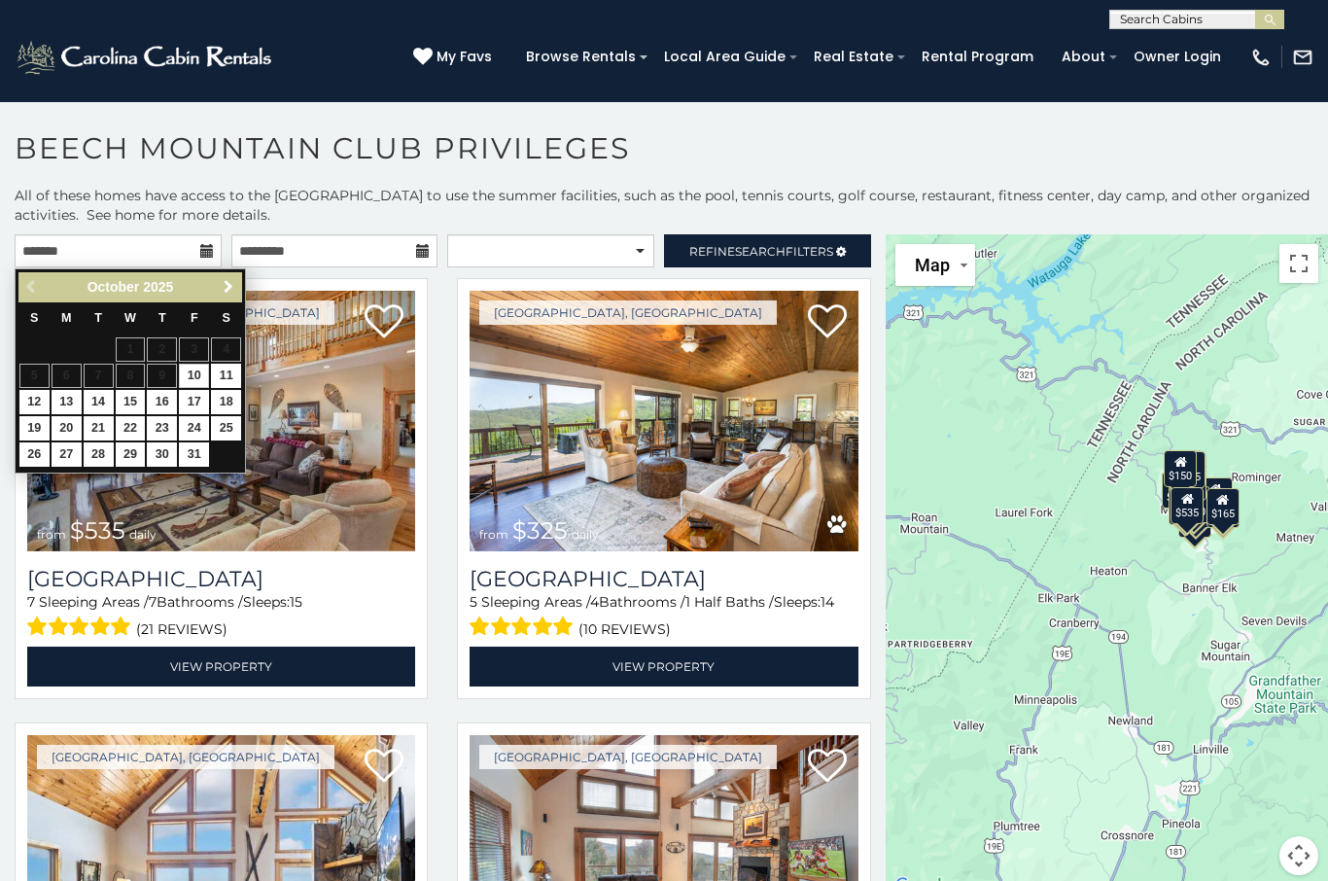
click at [231, 299] on link "Next" at bounding box center [228, 287] width 24 height 24
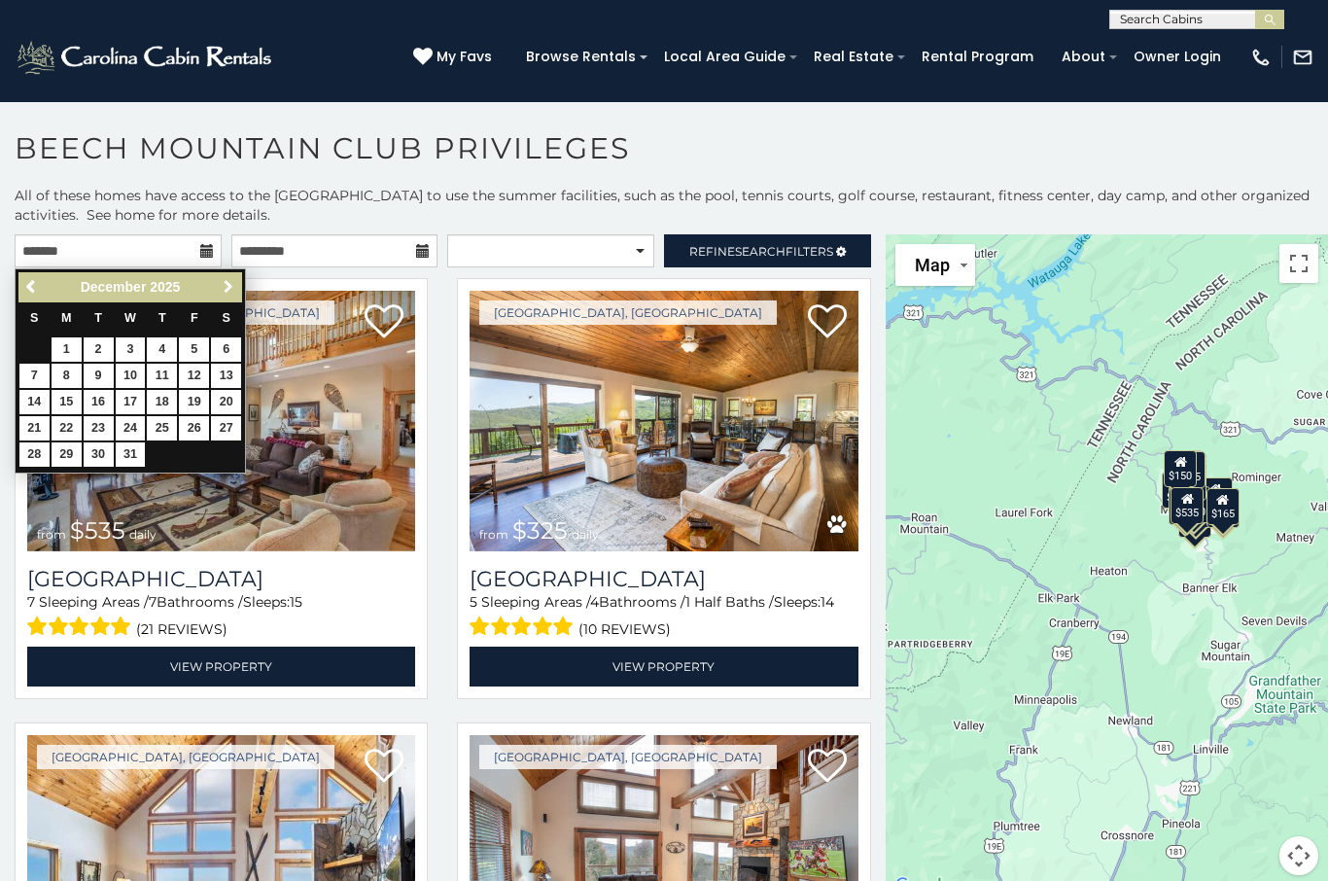
click at [228, 290] on span "Next" at bounding box center [229, 287] width 16 height 16
click at [228, 283] on span "Next" at bounding box center [229, 287] width 16 height 16
click at [235, 286] on span "Next" at bounding box center [229, 287] width 16 height 16
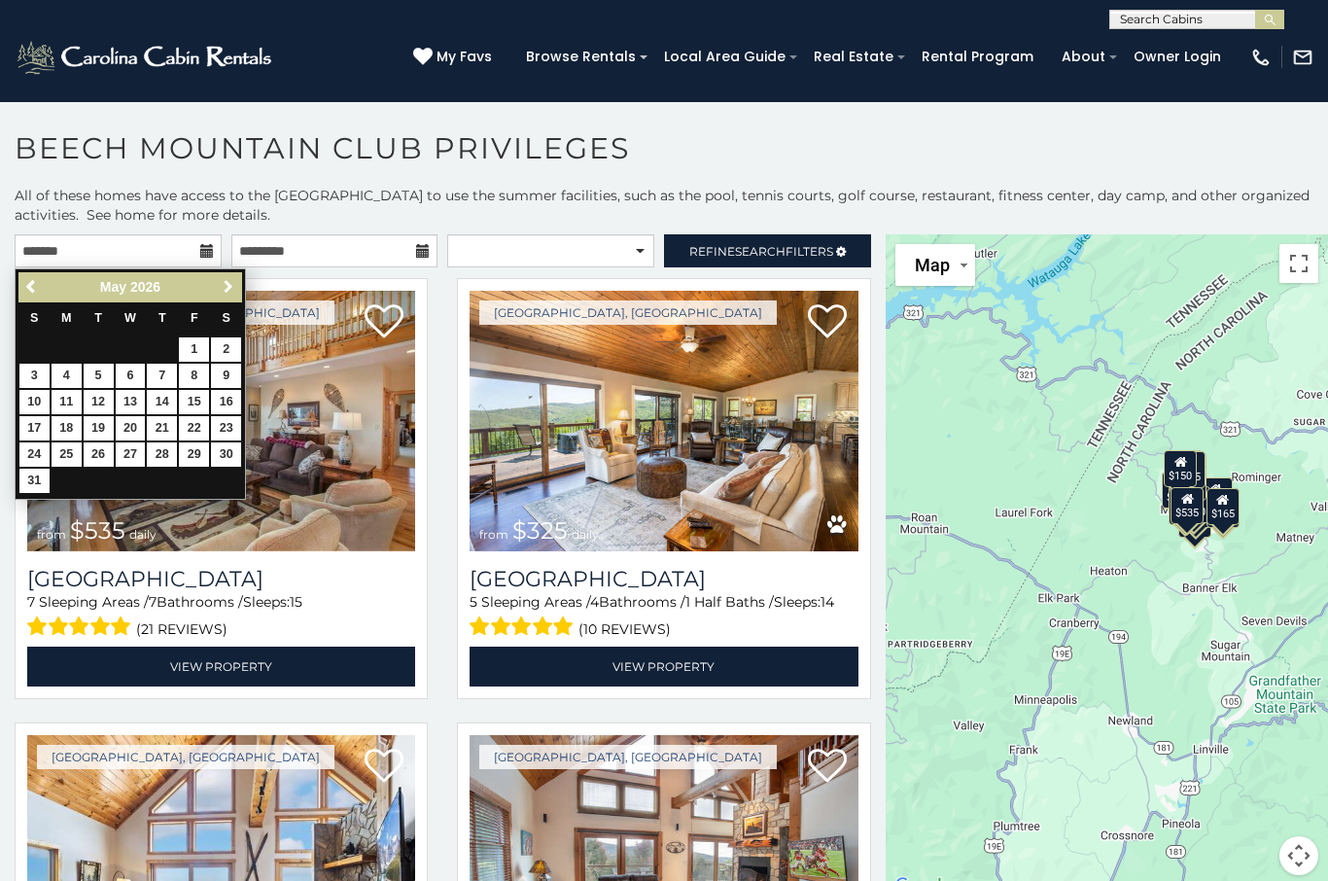
click at [236, 278] on link "Next" at bounding box center [228, 287] width 24 height 24
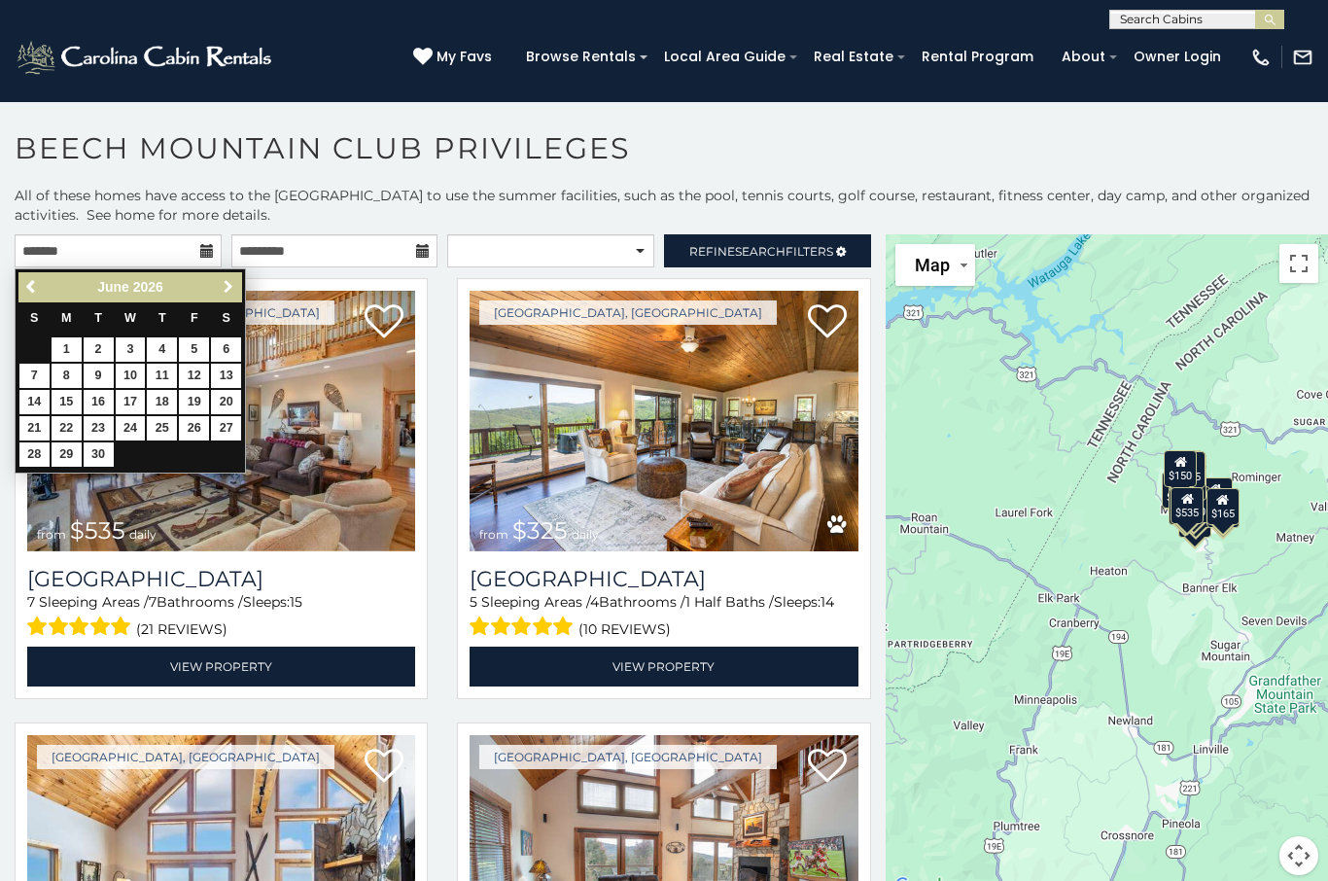
click at [232, 285] on span "Next" at bounding box center [229, 287] width 16 height 16
click at [138, 360] on link "1" at bounding box center [131, 349] width 30 height 24
type input "**********"
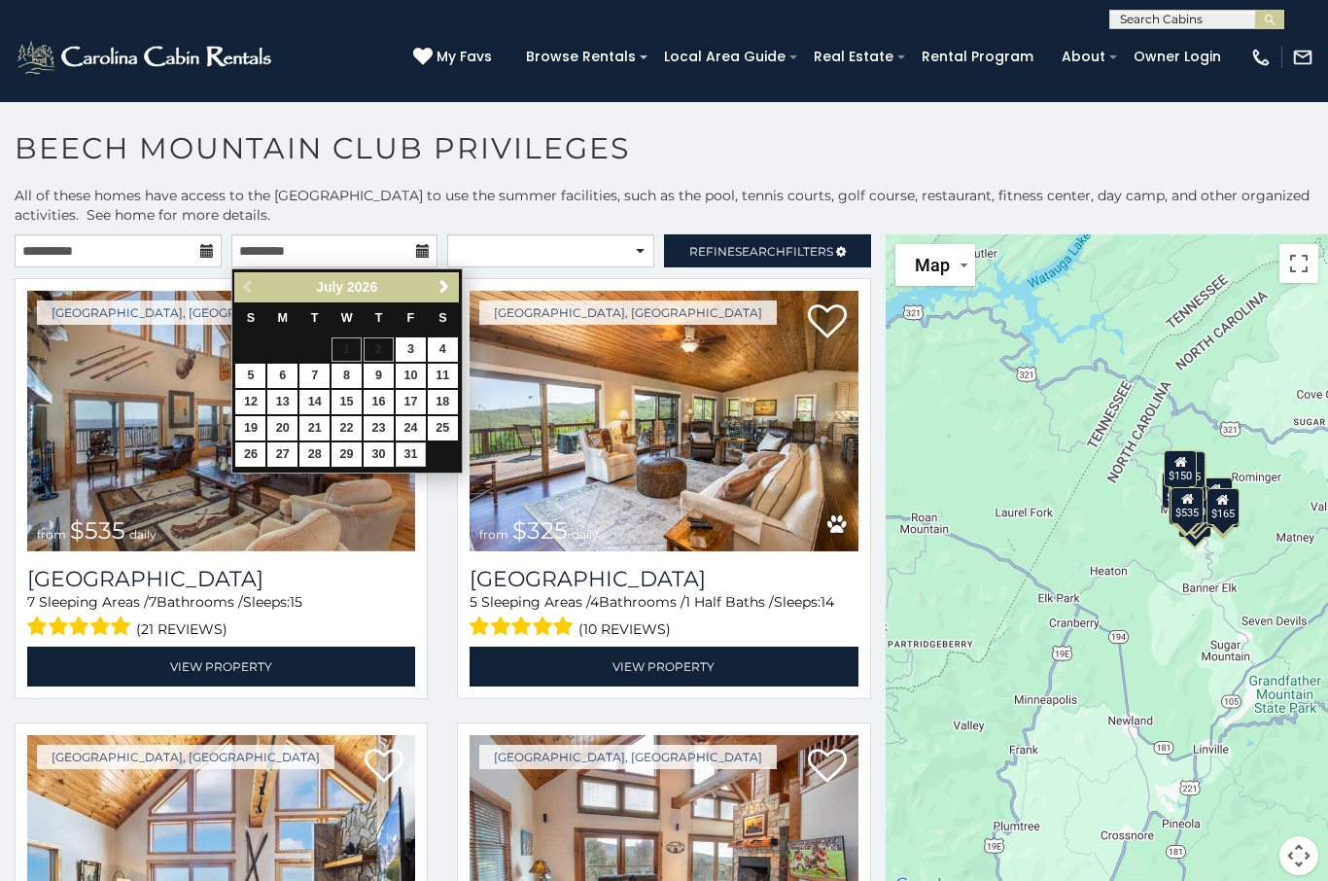
click at [413, 459] on link "31" at bounding box center [411, 454] width 30 height 24
type input "**********"
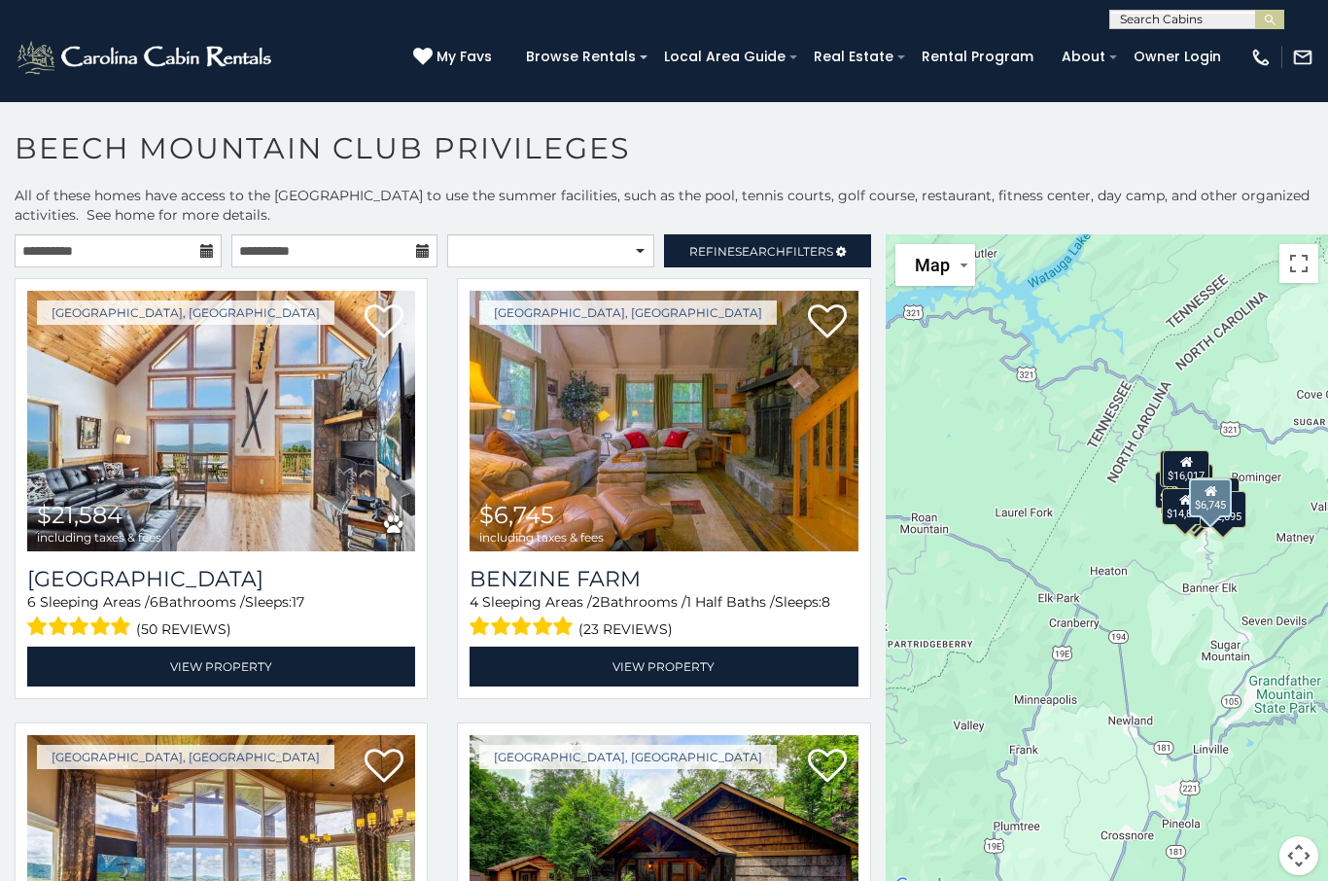
click at [679, 670] on link "View Property" at bounding box center [664, 667] width 388 height 40
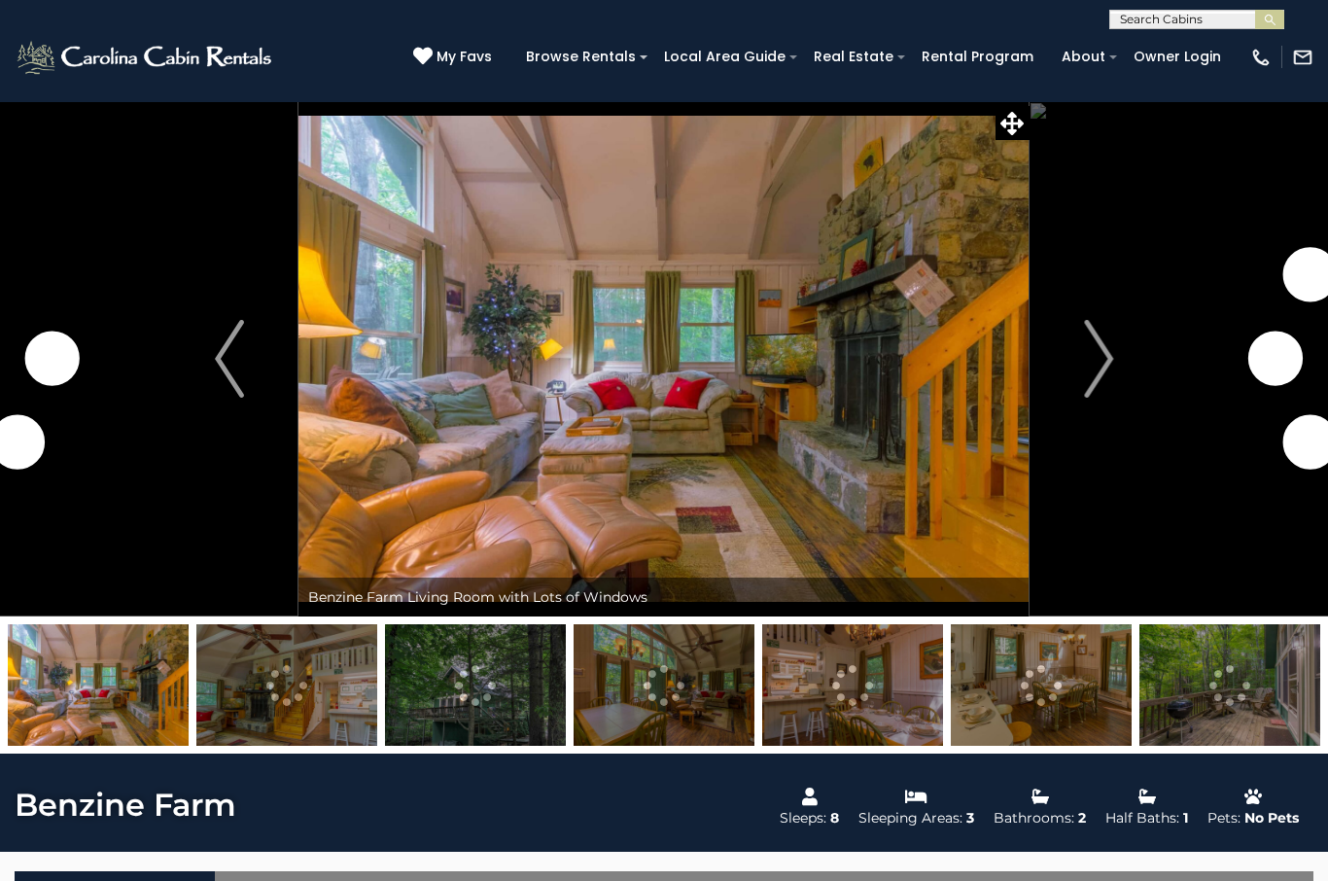
click at [1092, 371] on img "Next" at bounding box center [1098, 359] width 29 height 78
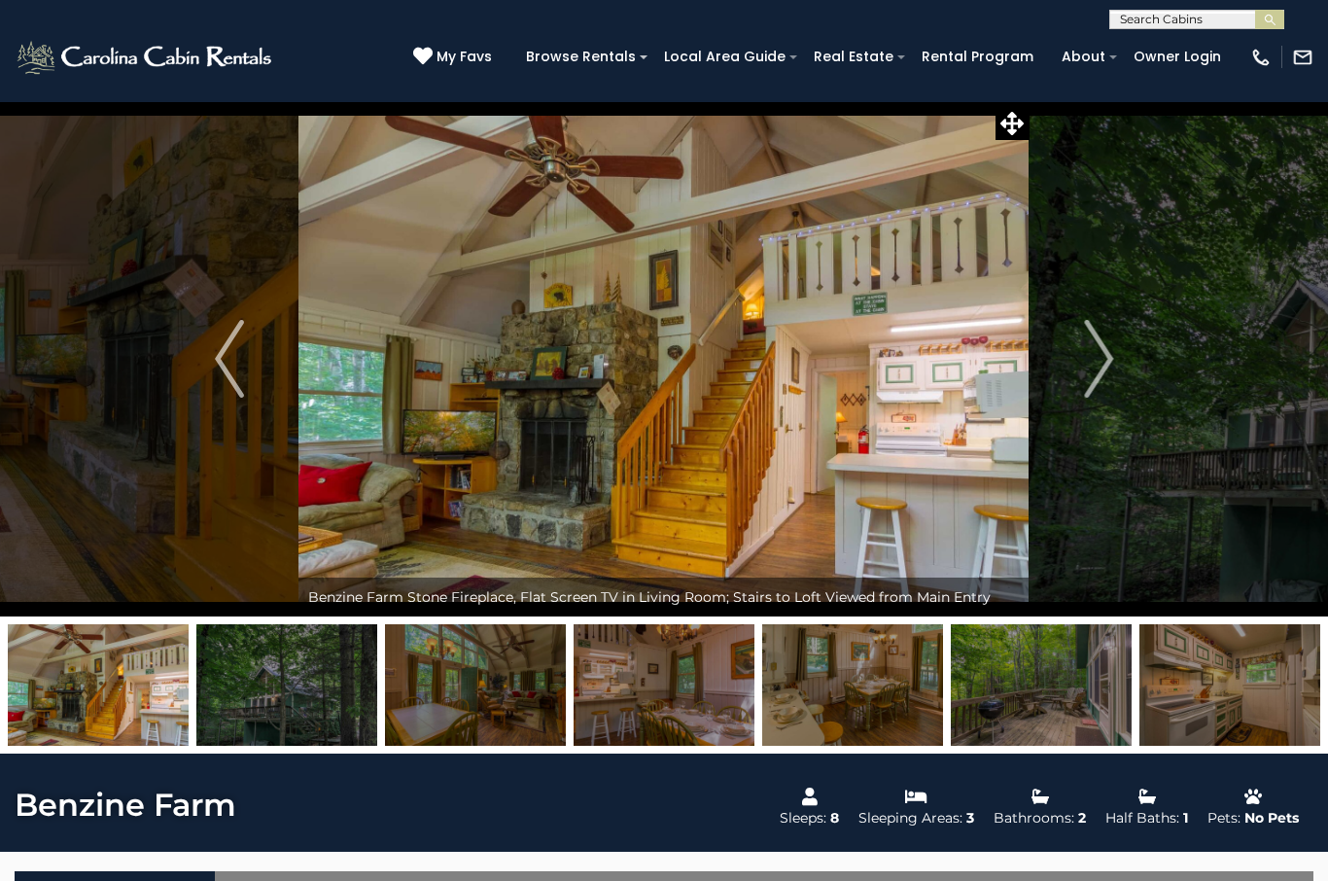
click at [1103, 380] on img "Next" at bounding box center [1098, 359] width 29 height 78
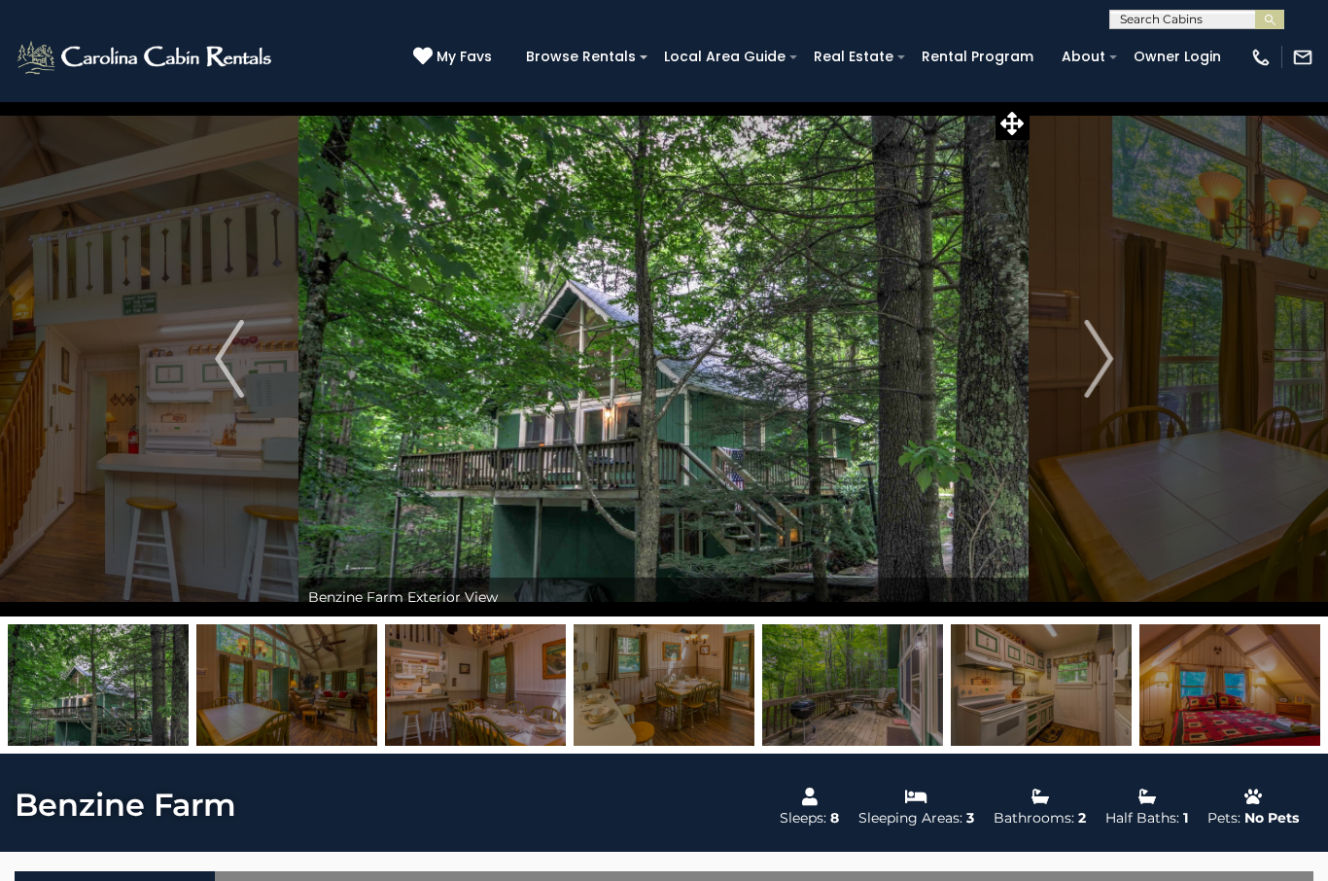
click at [1106, 372] on img "Next" at bounding box center [1098, 359] width 29 height 78
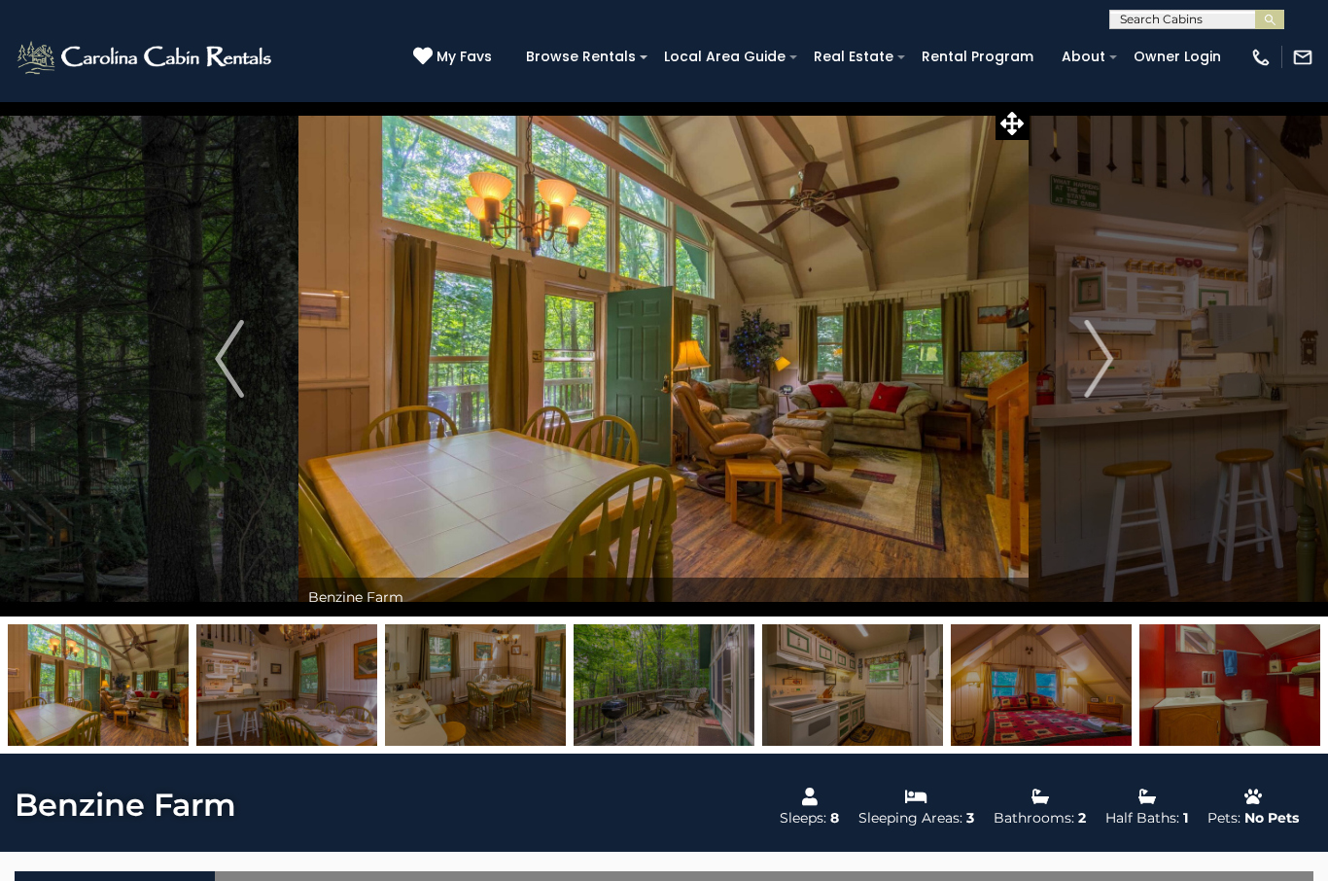
click at [1102, 367] on img "Next" at bounding box center [1098, 359] width 29 height 78
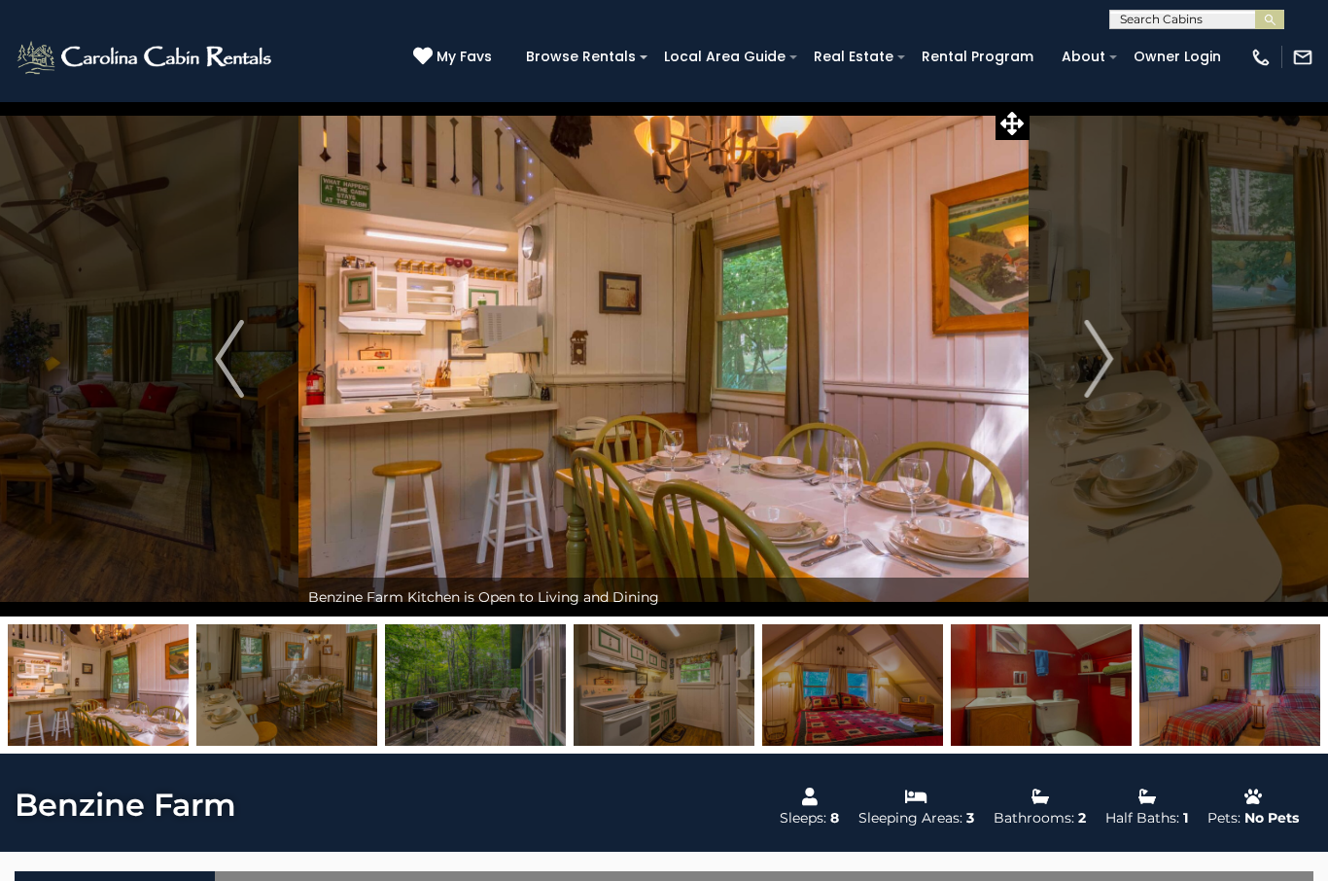
click at [1110, 376] on img "Next" at bounding box center [1098, 359] width 29 height 78
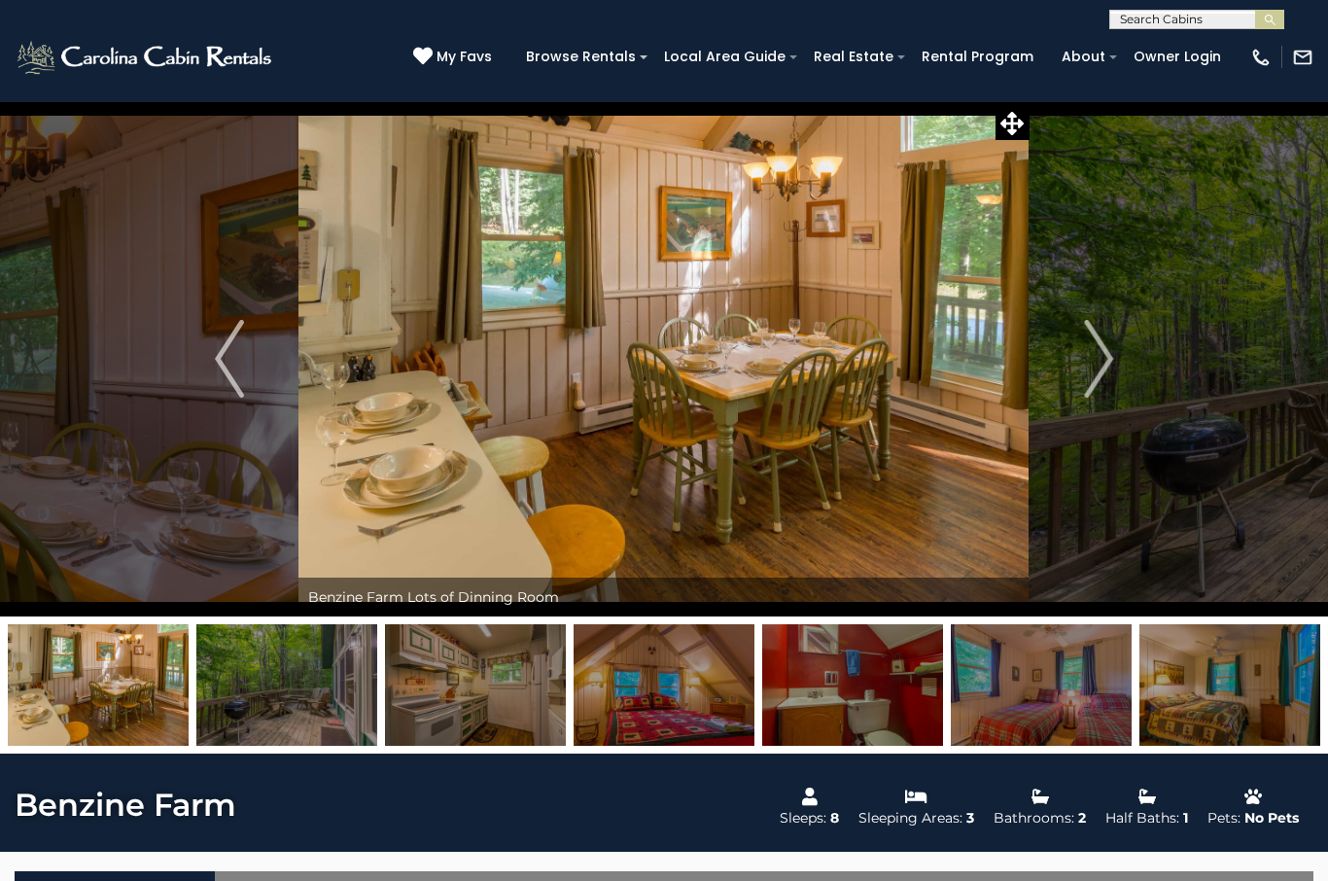
click at [1104, 372] on img "Next" at bounding box center [1098, 359] width 29 height 78
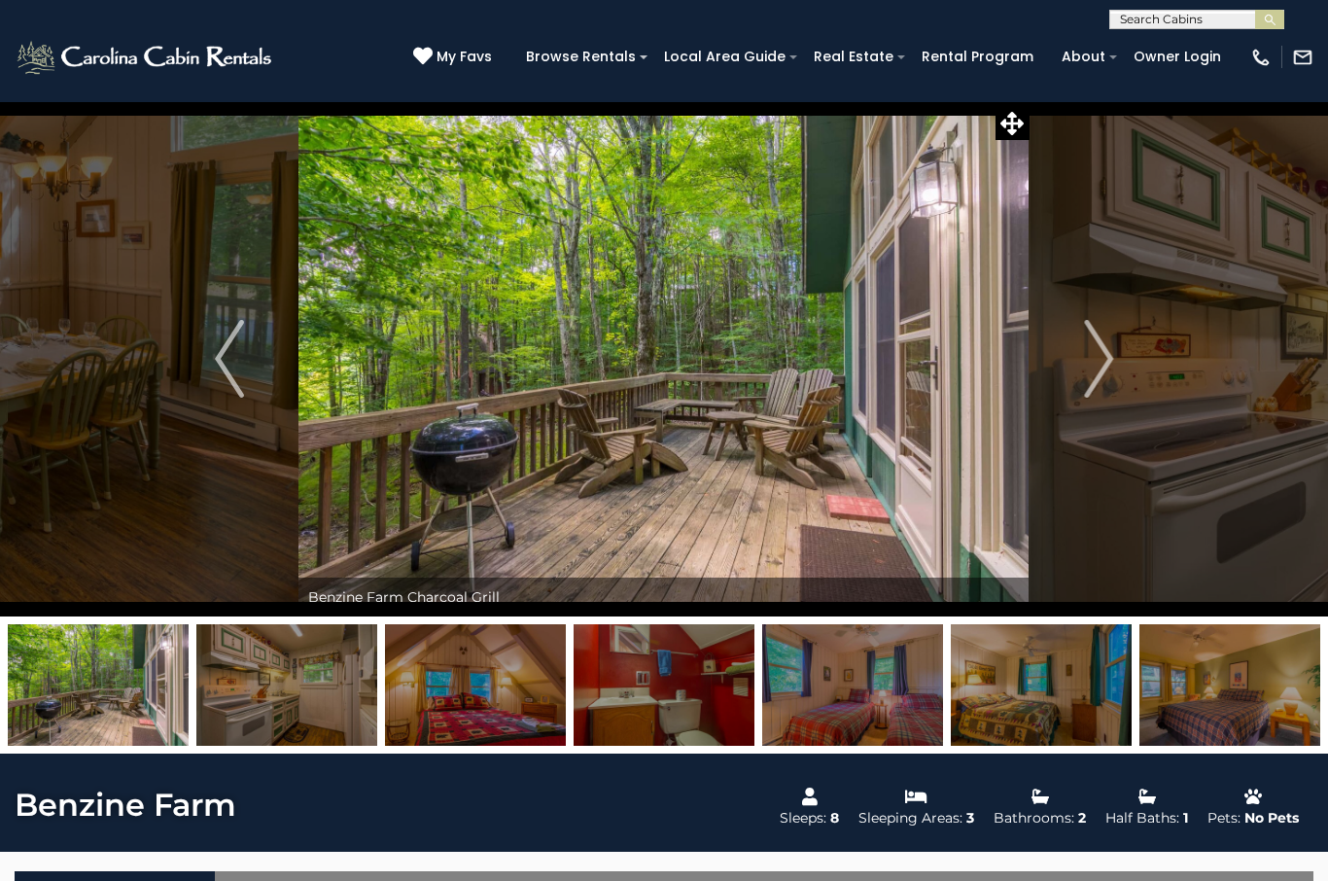
click at [1107, 371] on img "Next" at bounding box center [1098, 359] width 29 height 78
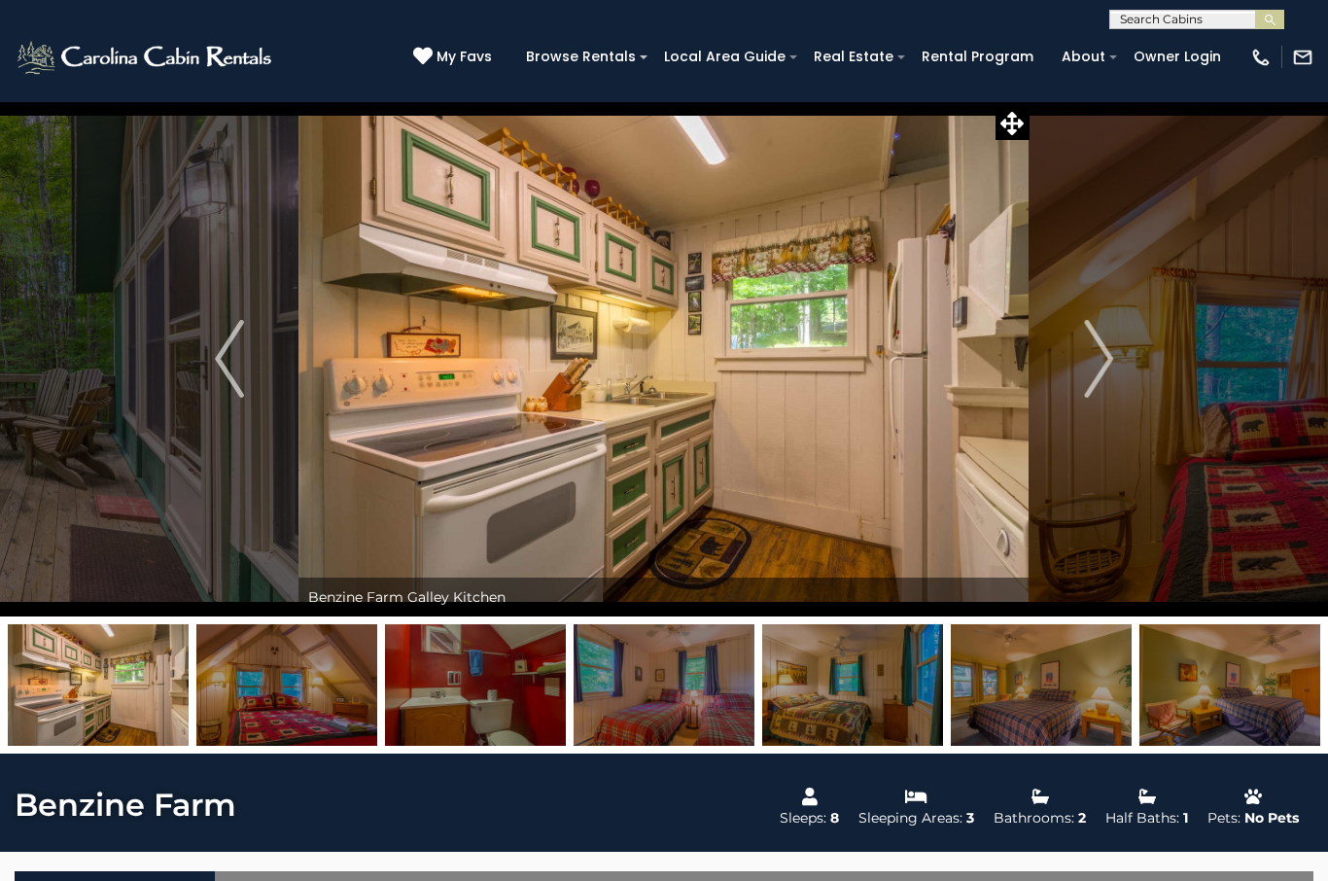
click at [1098, 377] on img "Next" at bounding box center [1098, 359] width 29 height 78
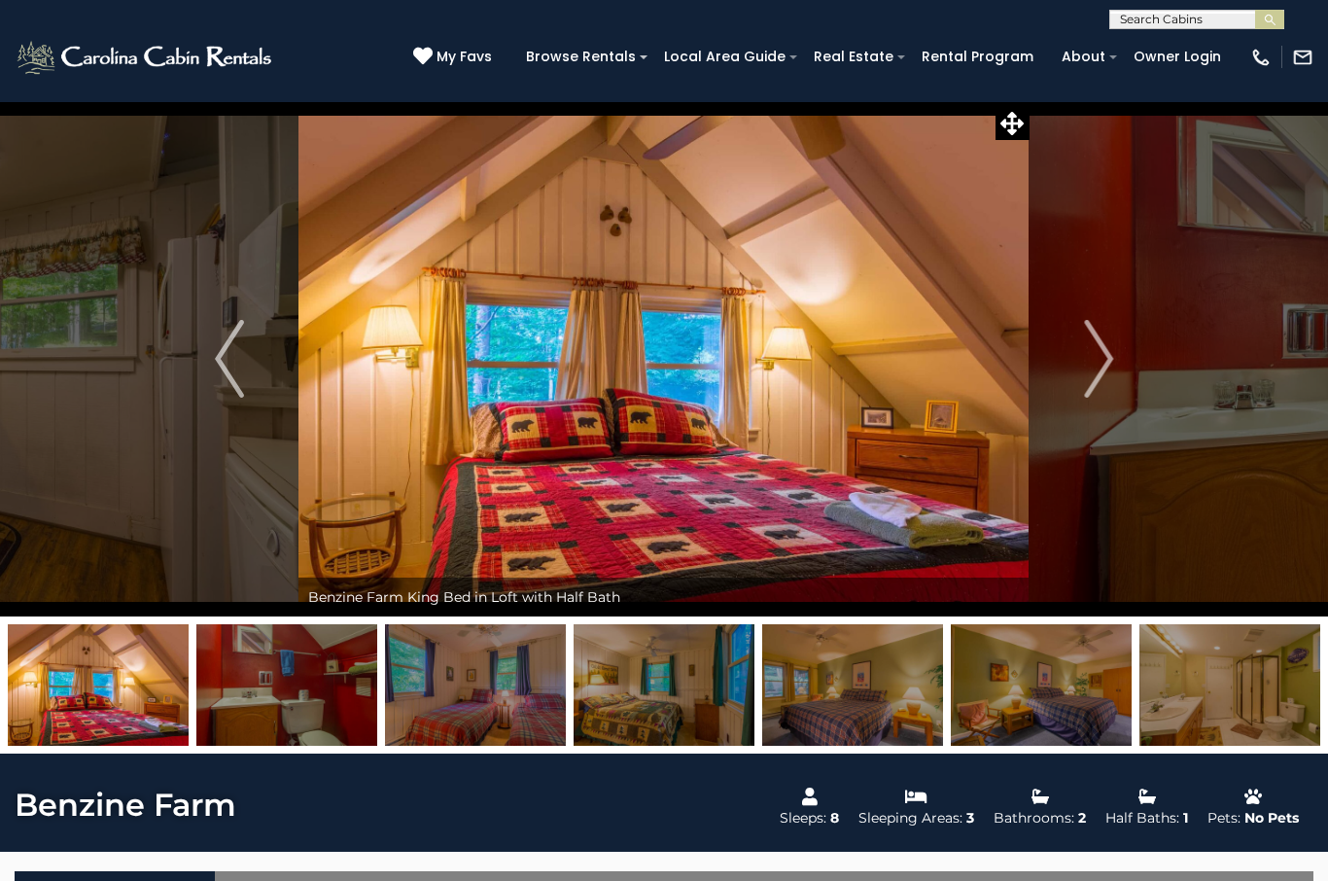
click at [1089, 371] on img "Next" at bounding box center [1098, 359] width 29 height 78
